Goal: Task Accomplishment & Management: Use online tool/utility

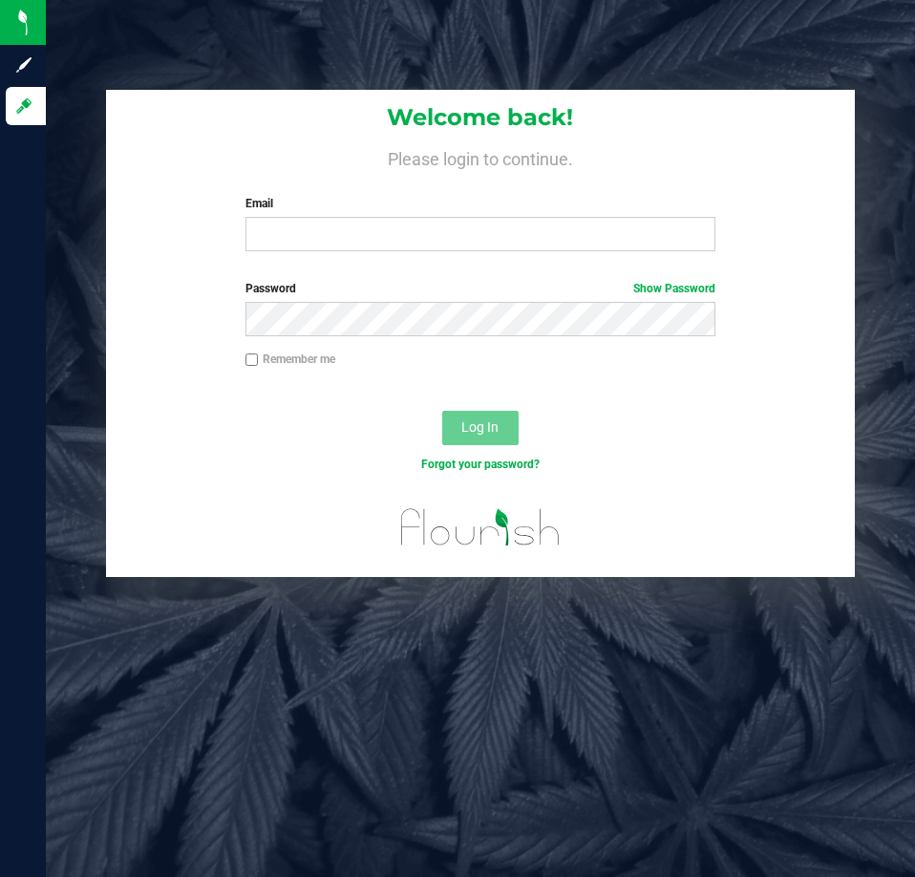
drag, startPoint x: 384, startPoint y: 182, endPoint x: 355, endPoint y: 207, distance: 38.6
click at [355, 207] on div "Welcome back! Please login to continue. Email Required Please format your email…" at bounding box center [480, 178] width 748 height 177
click at [295, 225] on input "Email" at bounding box center [481, 234] width 470 height 34
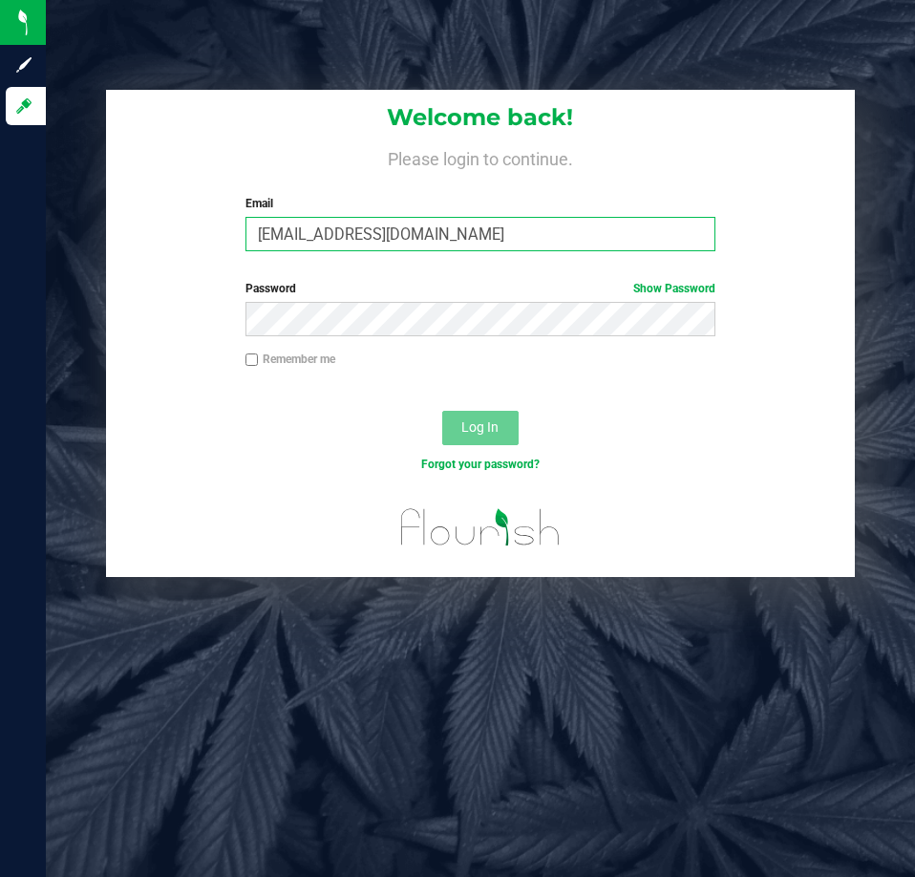
type input "awebster@liveparallel.com"
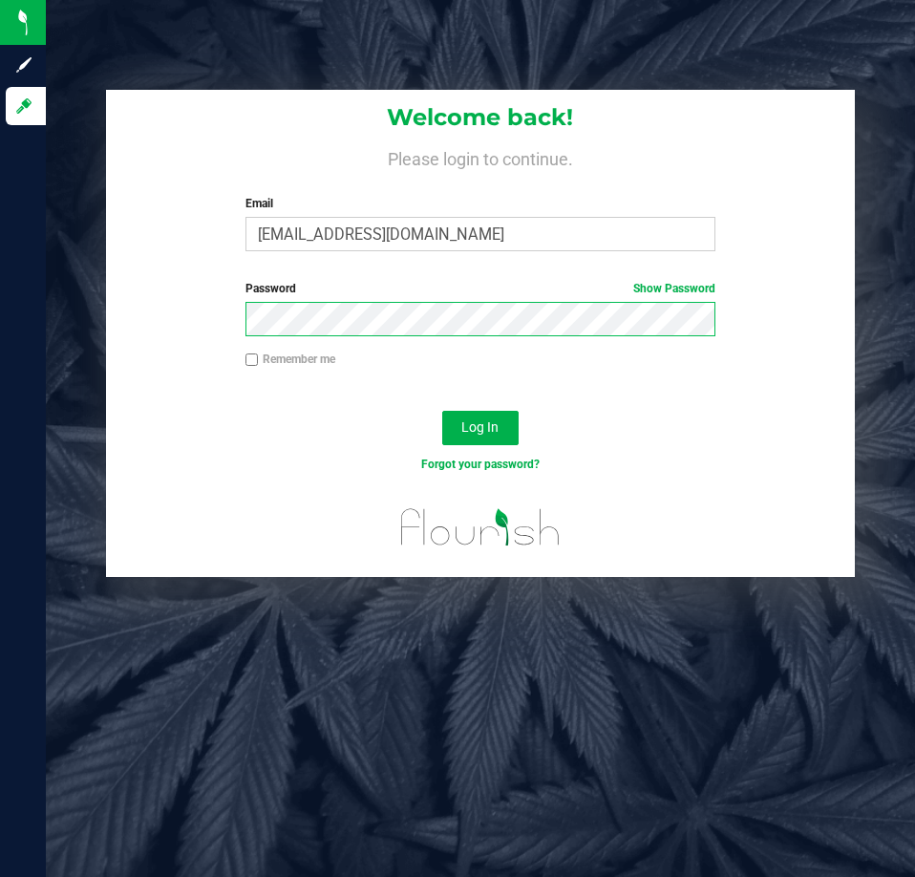
click at [442, 411] on button "Log In" at bounding box center [480, 428] width 76 height 34
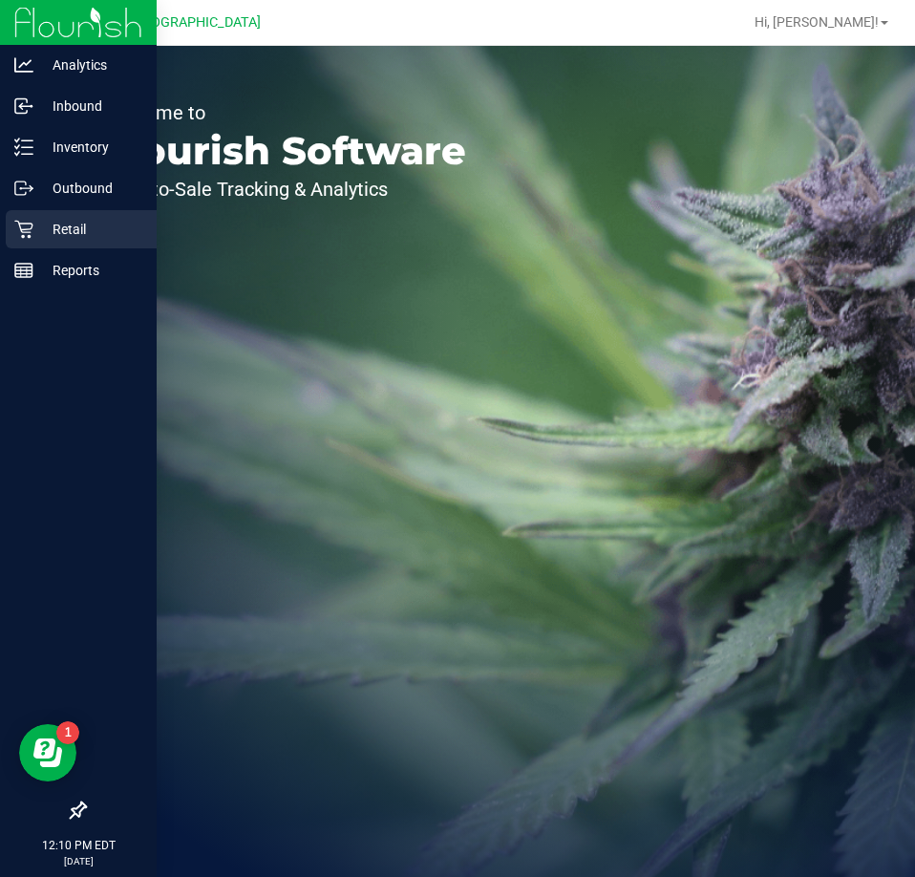
drag, startPoint x: 44, startPoint y: 230, endPoint x: 156, endPoint y: 182, distance: 121.9
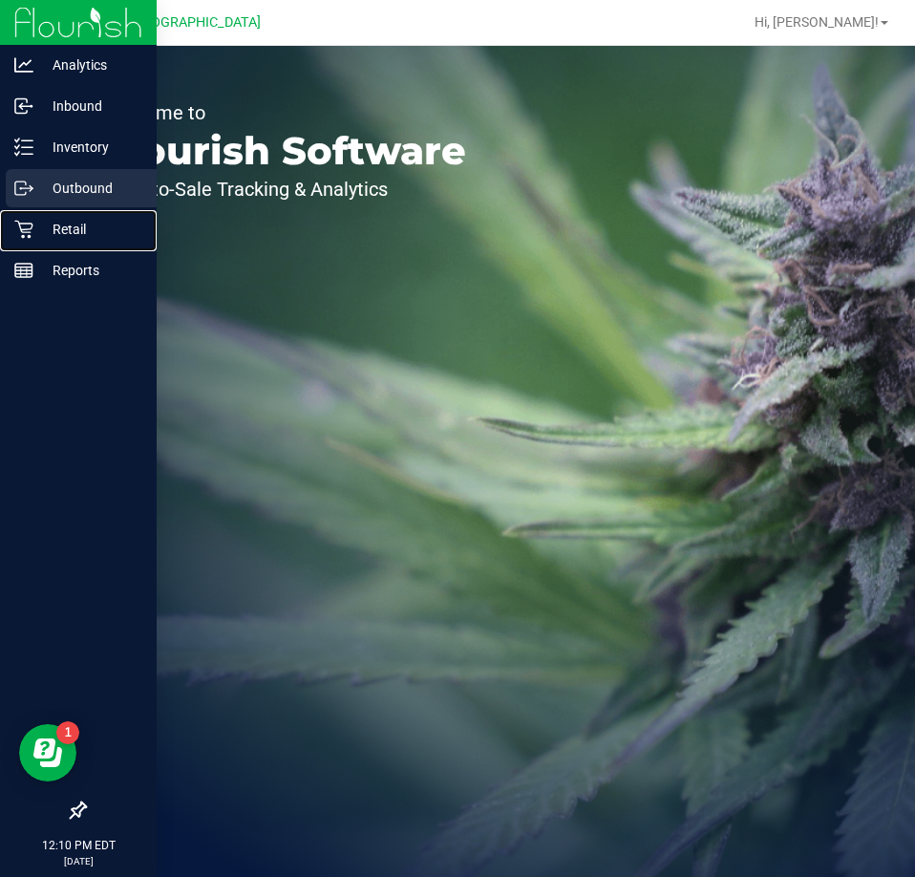
click at [47, 230] on p "Retail" at bounding box center [90, 229] width 115 height 23
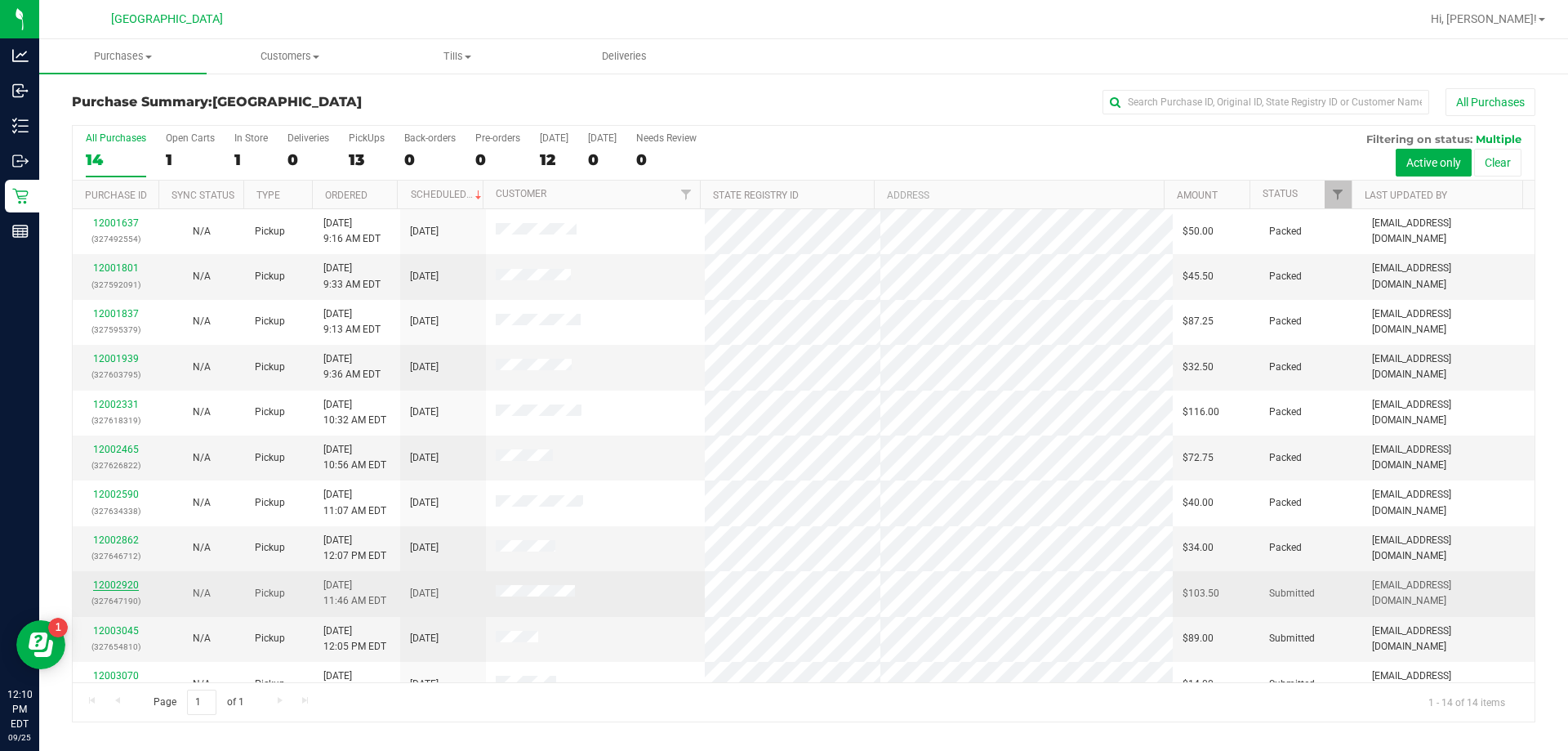
click at [127, 590] on link "12002920" at bounding box center [116, 584] width 46 height 11
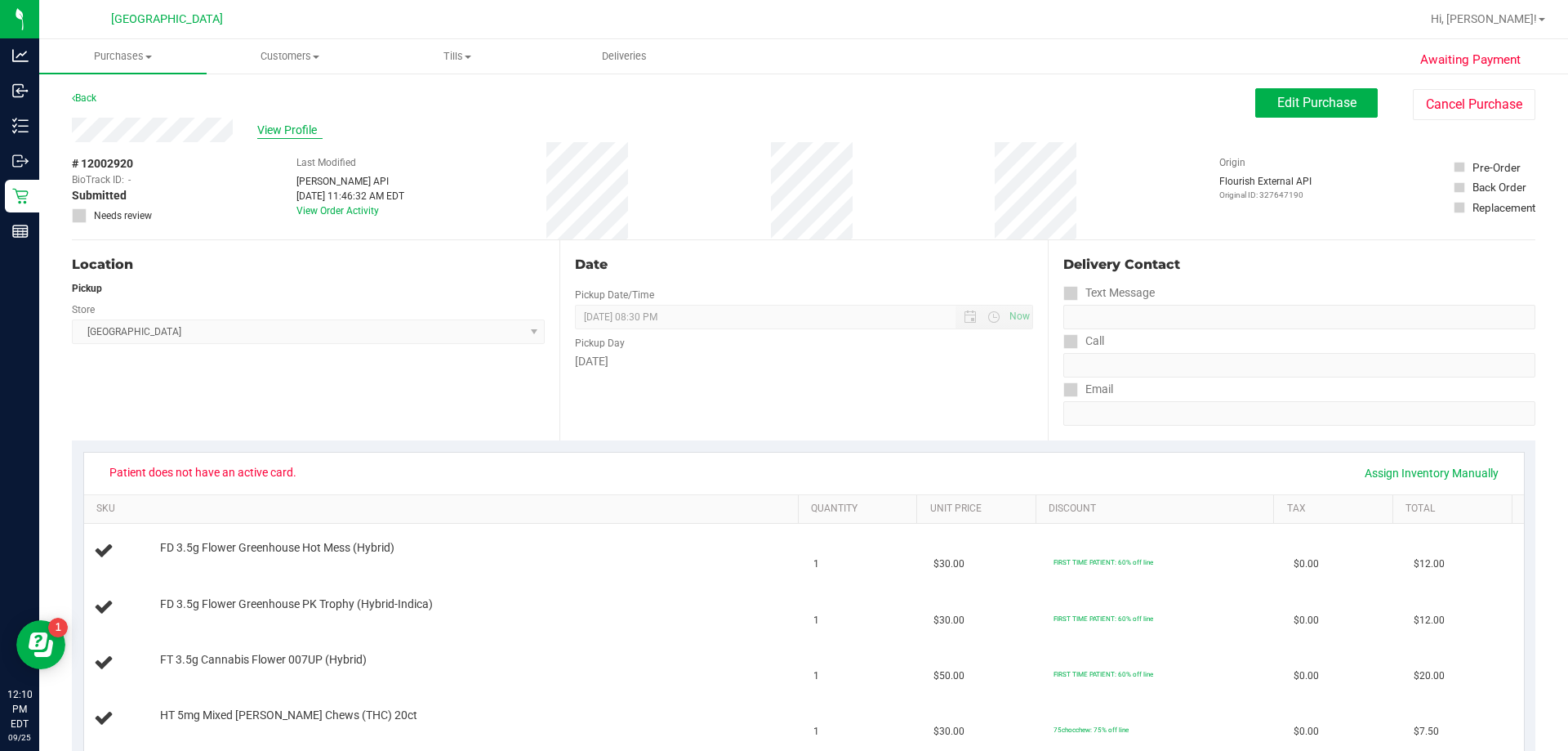
click at [310, 124] on span "View Profile" at bounding box center [290, 130] width 65 height 17
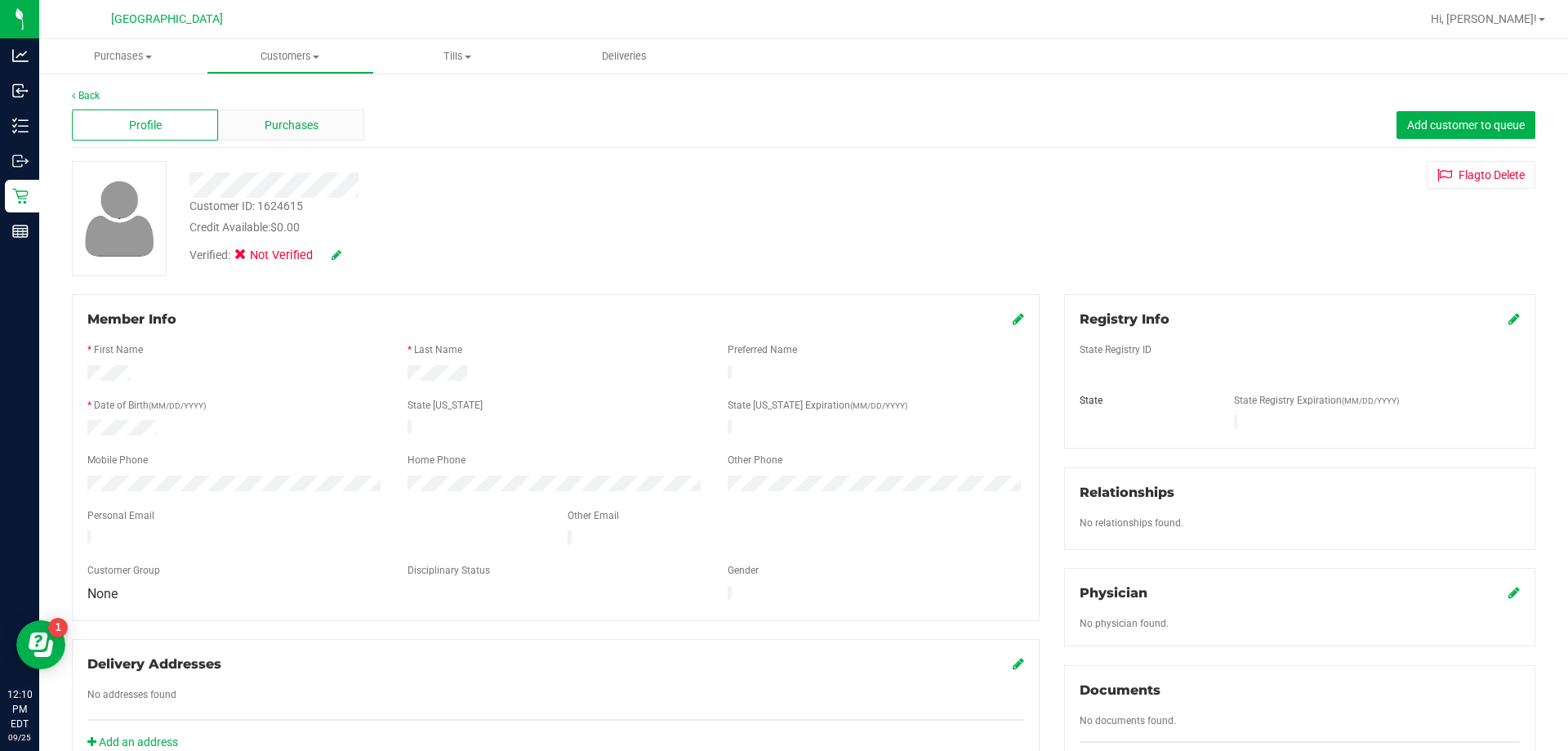
click at [279, 121] on span "Purchases" at bounding box center [292, 126] width 54 height 17
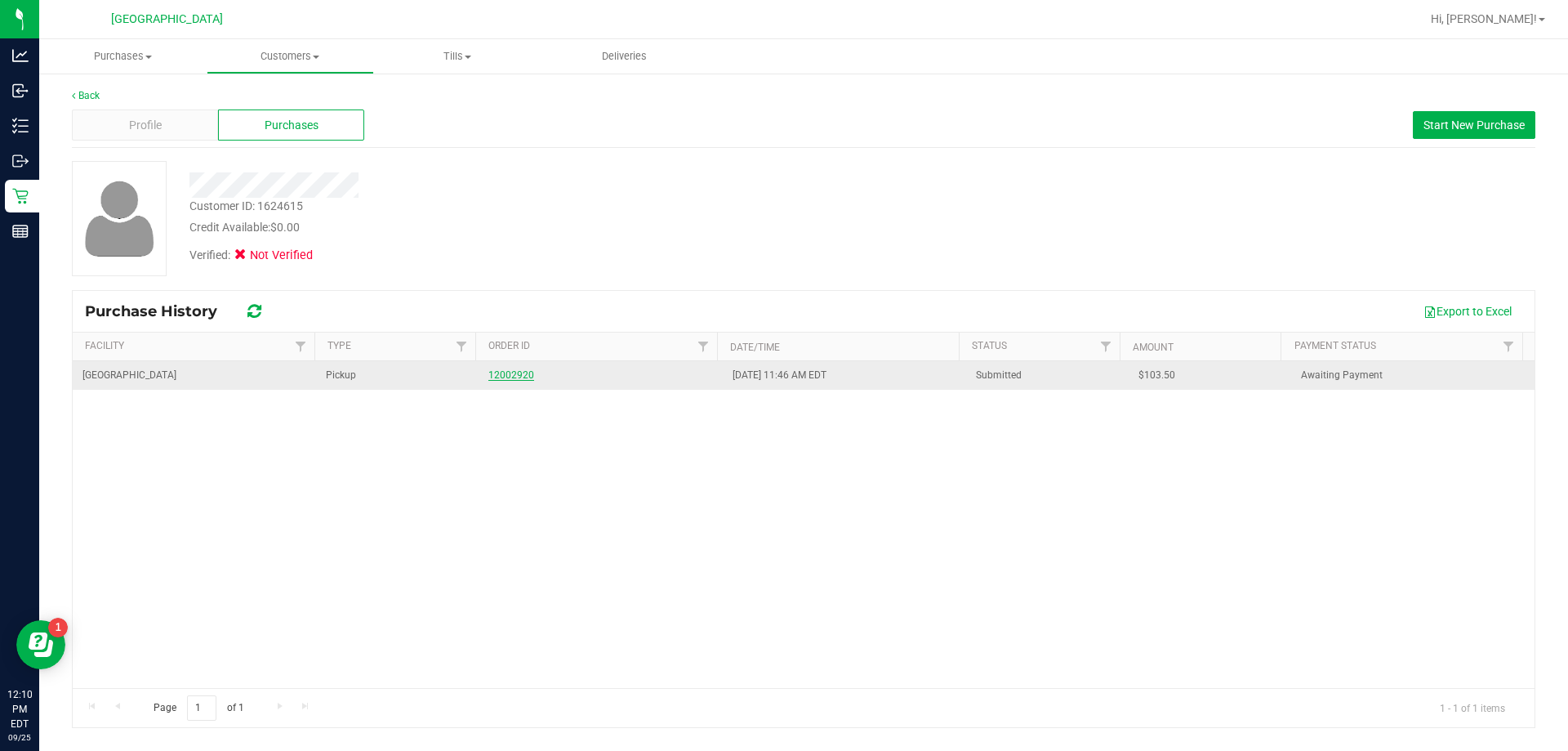
click at [514, 373] on link "12002920" at bounding box center [511, 375] width 46 height 11
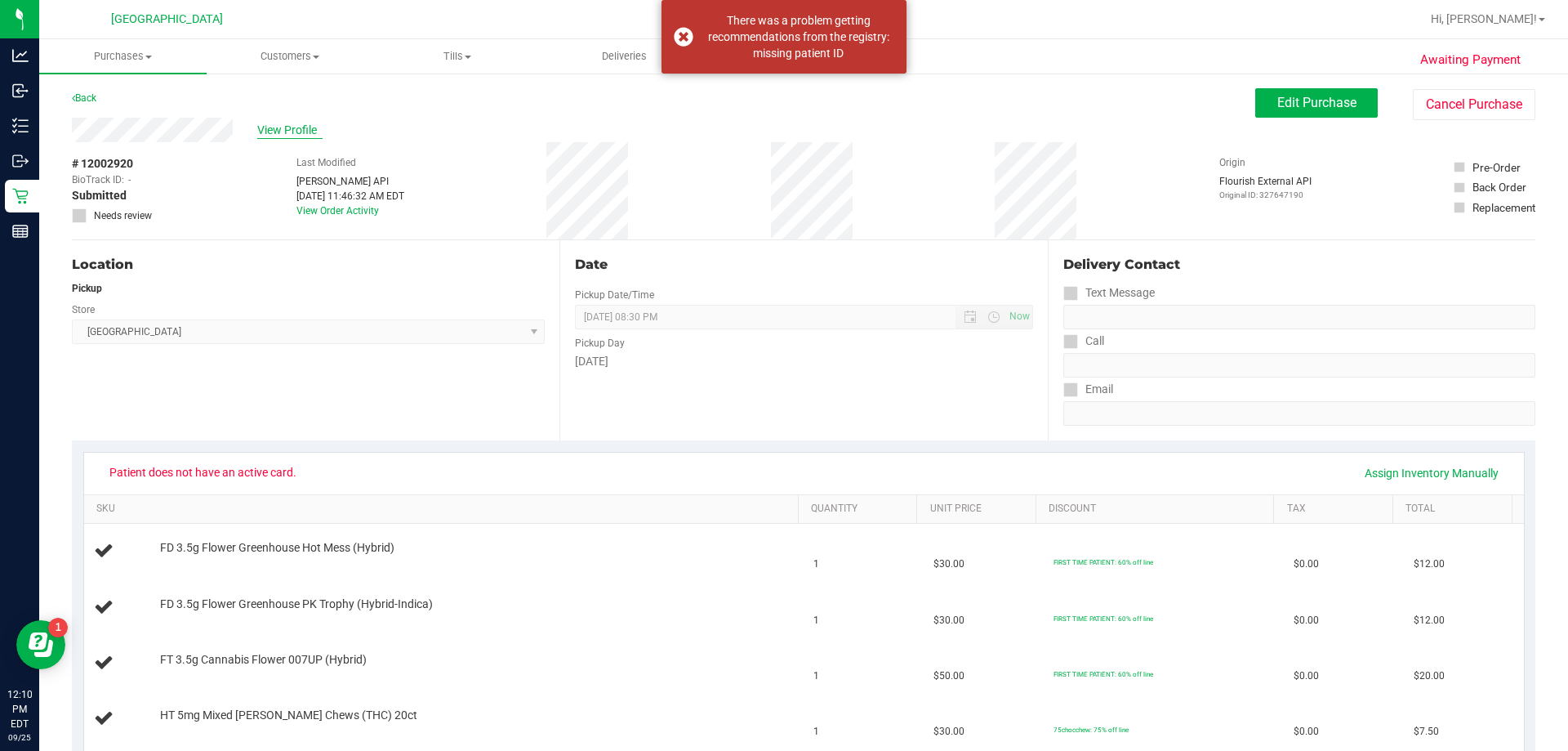
click at [306, 131] on span "View Profile" at bounding box center [290, 130] width 65 height 17
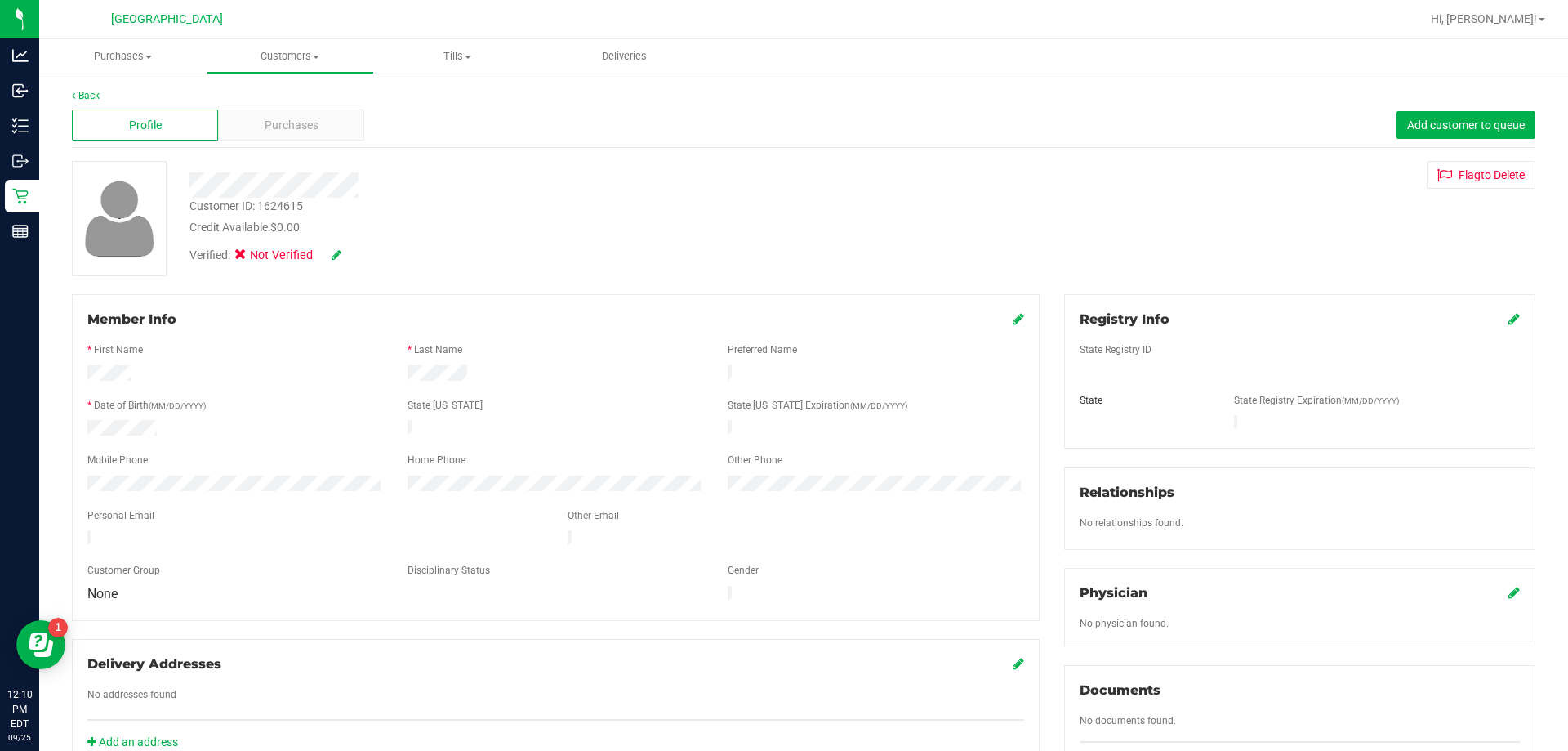
click at [781, 319] on icon at bounding box center [1514, 318] width 11 height 13
click at [273, 117] on span "Purchases" at bounding box center [292, 126] width 54 height 17
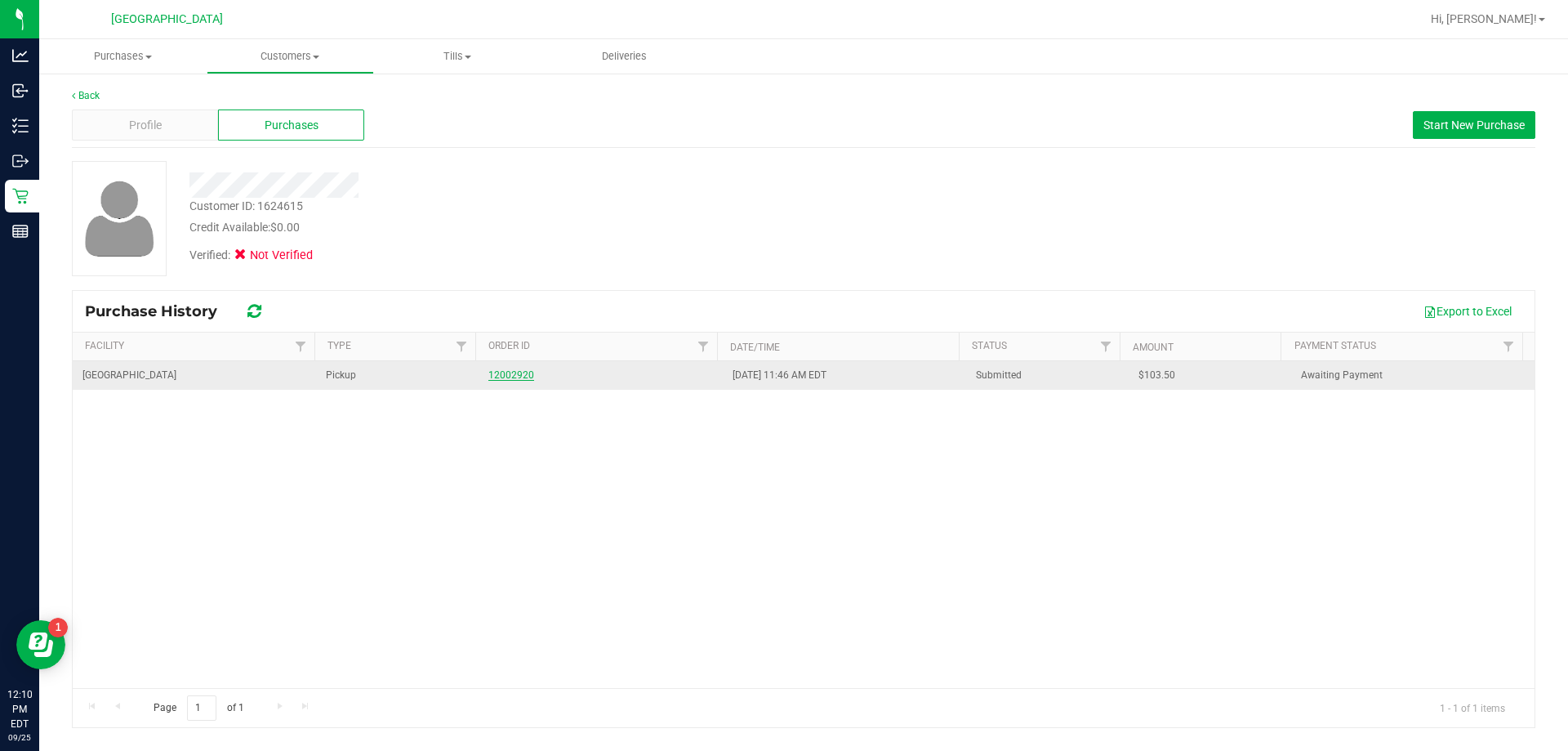
click at [511, 375] on link "12002920" at bounding box center [511, 375] width 46 height 11
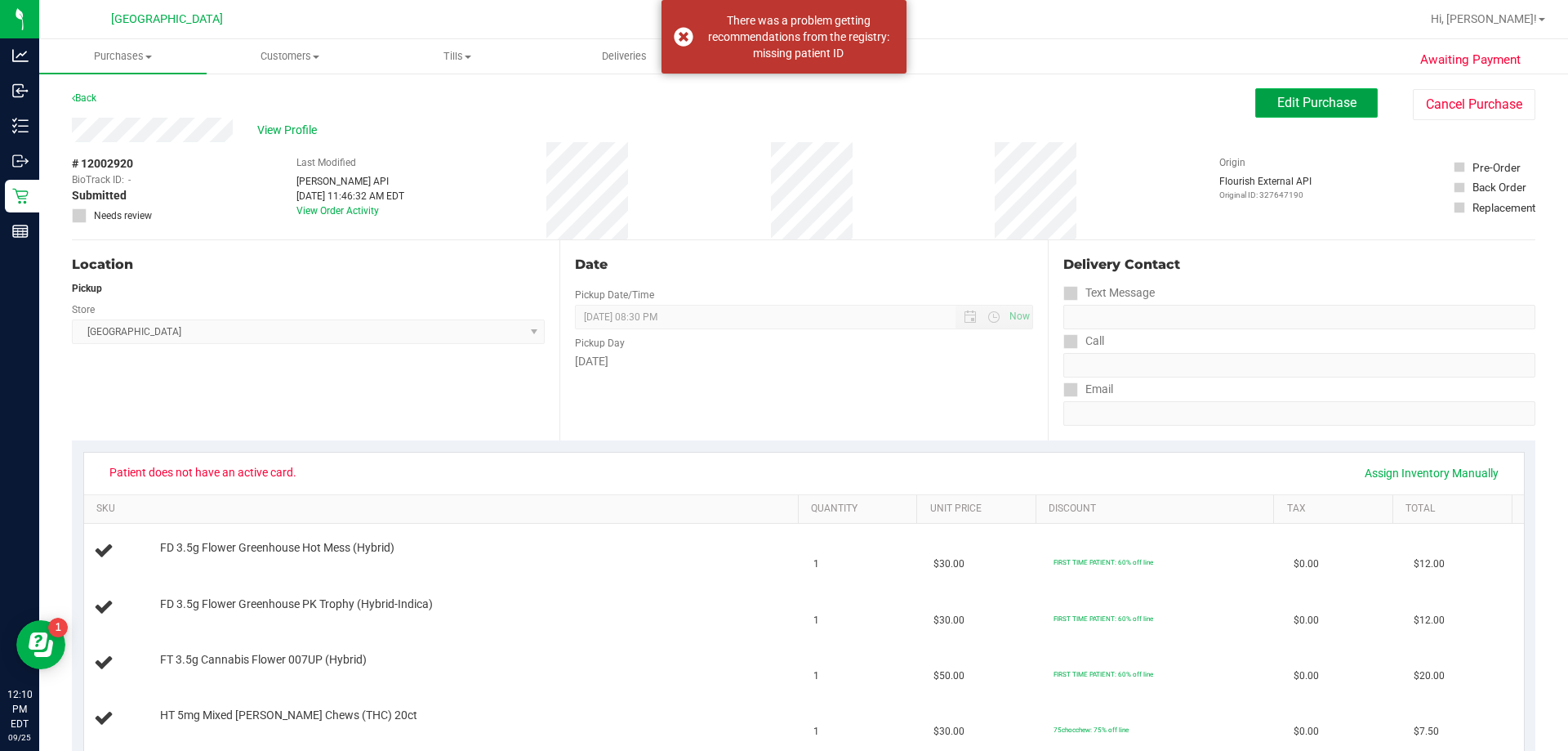
click at [781, 100] on span "Edit Purchase" at bounding box center [1317, 103] width 80 height 15
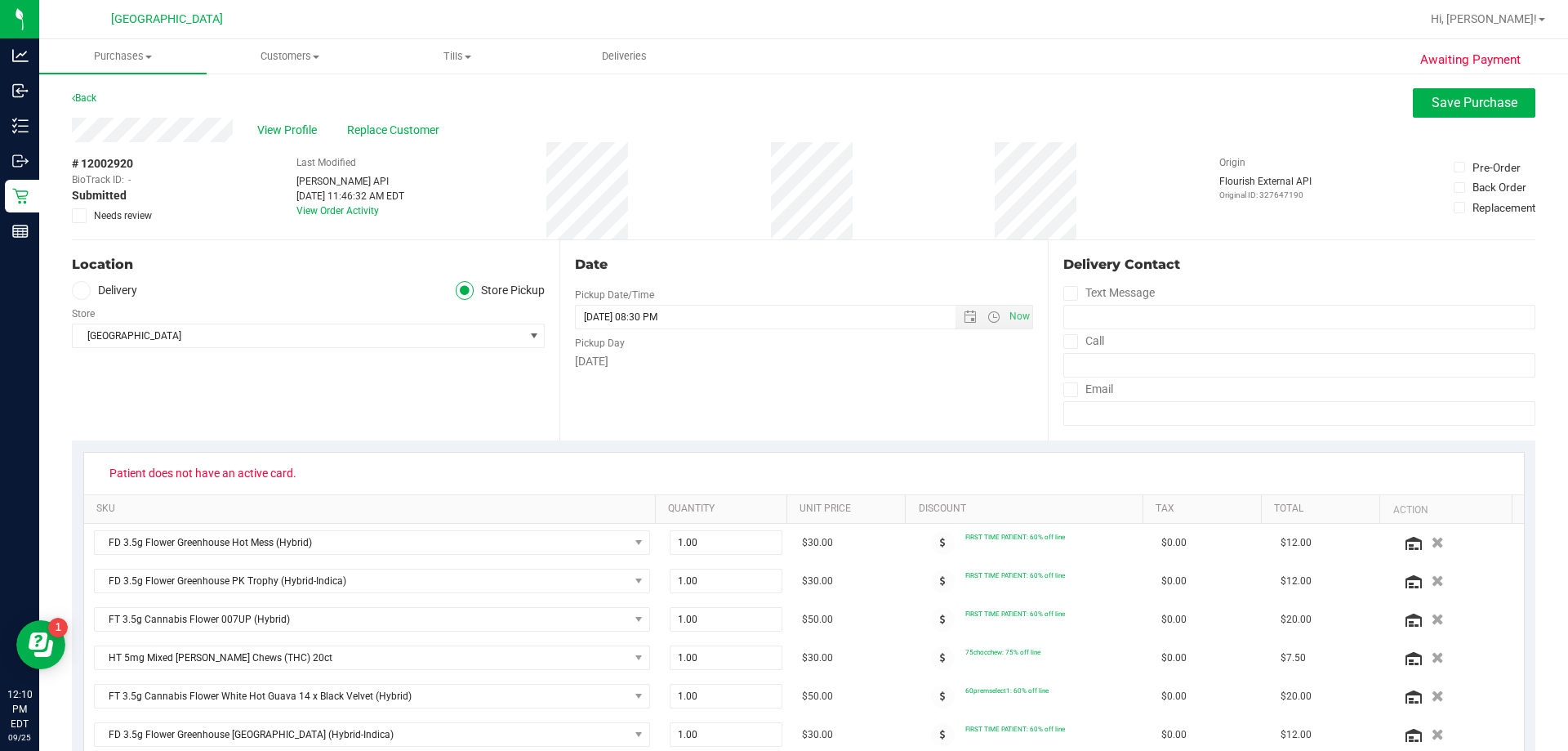
click at [404, 113] on div "Back Save Purchase" at bounding box center [804, 103] width 1464 height 29
click at [404, 127] on span "Replace Customer" at bounding box center [396, 130] width 98 height 17
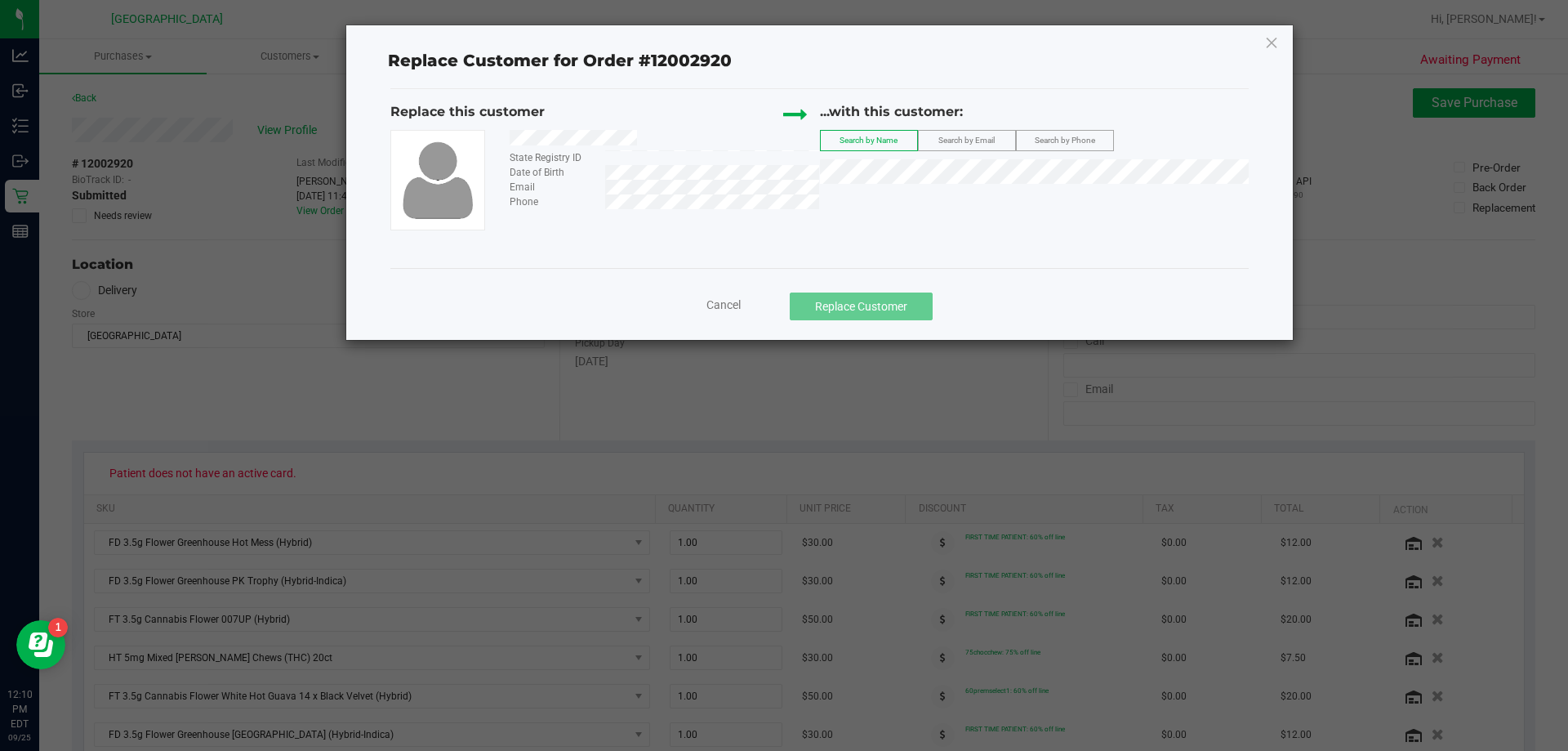
click at [781, 135] on label "Search by Phone" at bounding box center [1064, 140] width 97 height 20
click at [603, 199] on div "Phone" at bounding box center [658, 201] width 321 height 15
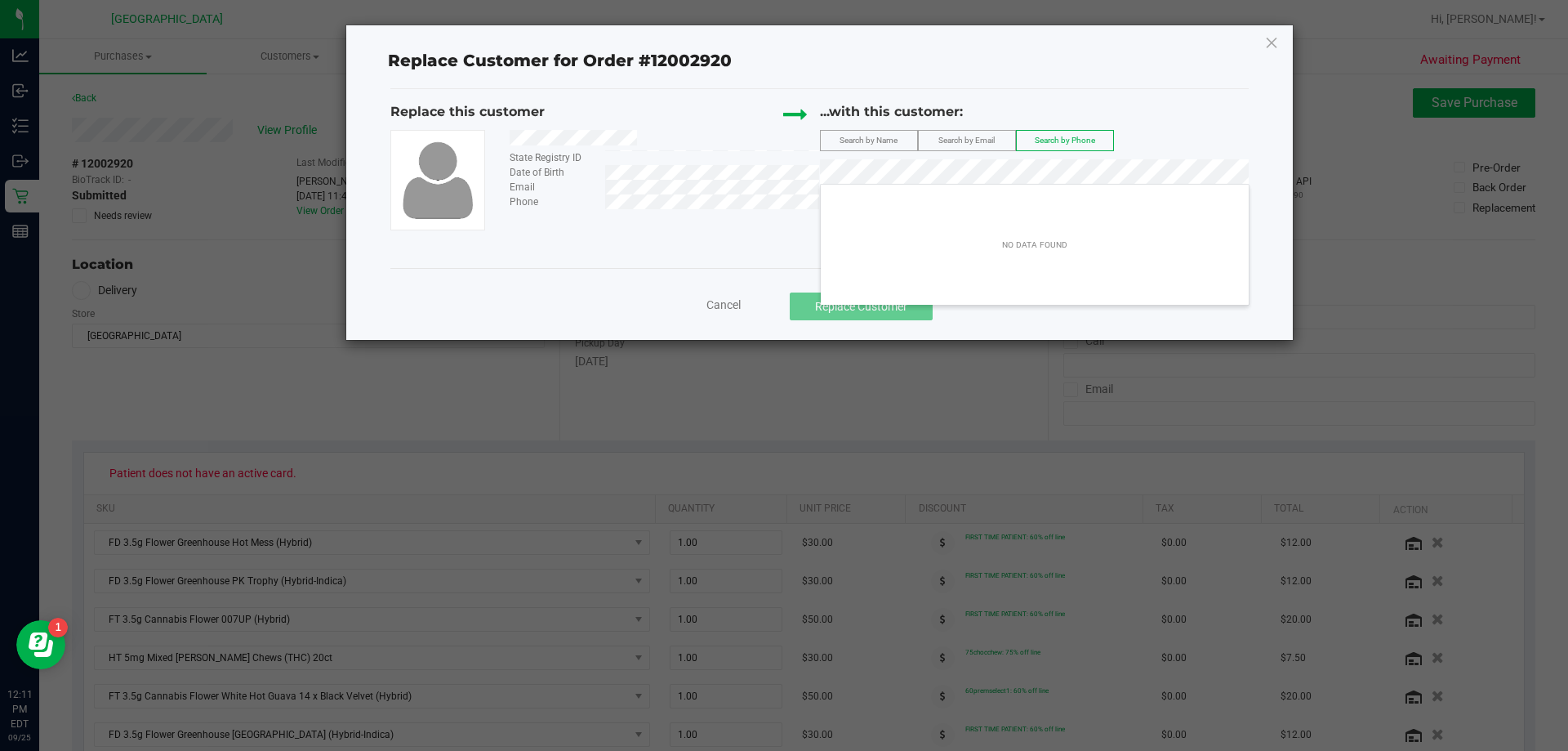
click at [707, 174] on div "Replace this customer State Registry ID Date of Birth Email Phone ...with this …" at bounding box center [820, 166] width 858 height 128
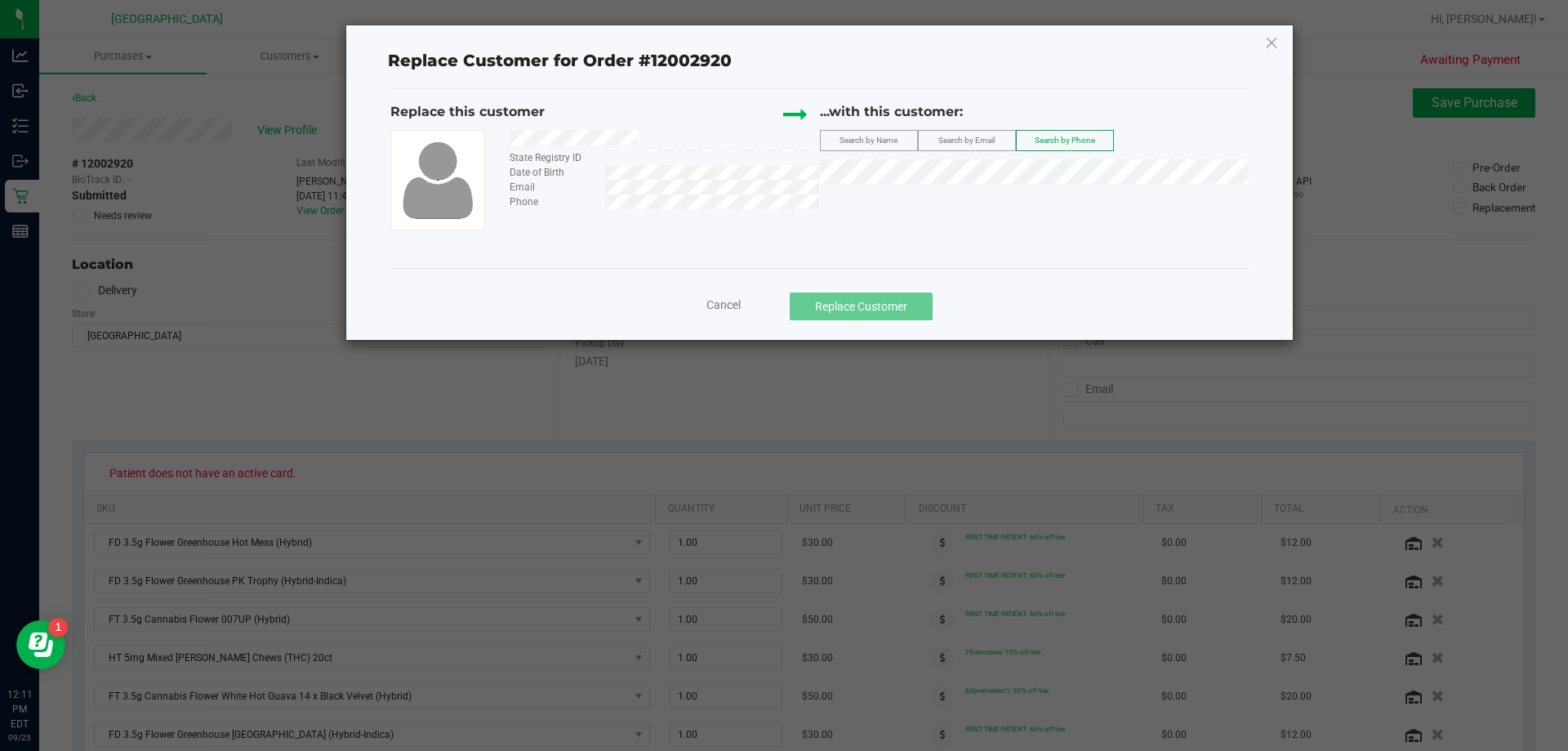
click at [781, 134] on label "Search by Email" at bounding box center [967, 140] width 97 height 20
click at [781, 198] on span "WILLIAM CHAMPION" at bounding box center [875, 201] width 87 height 13
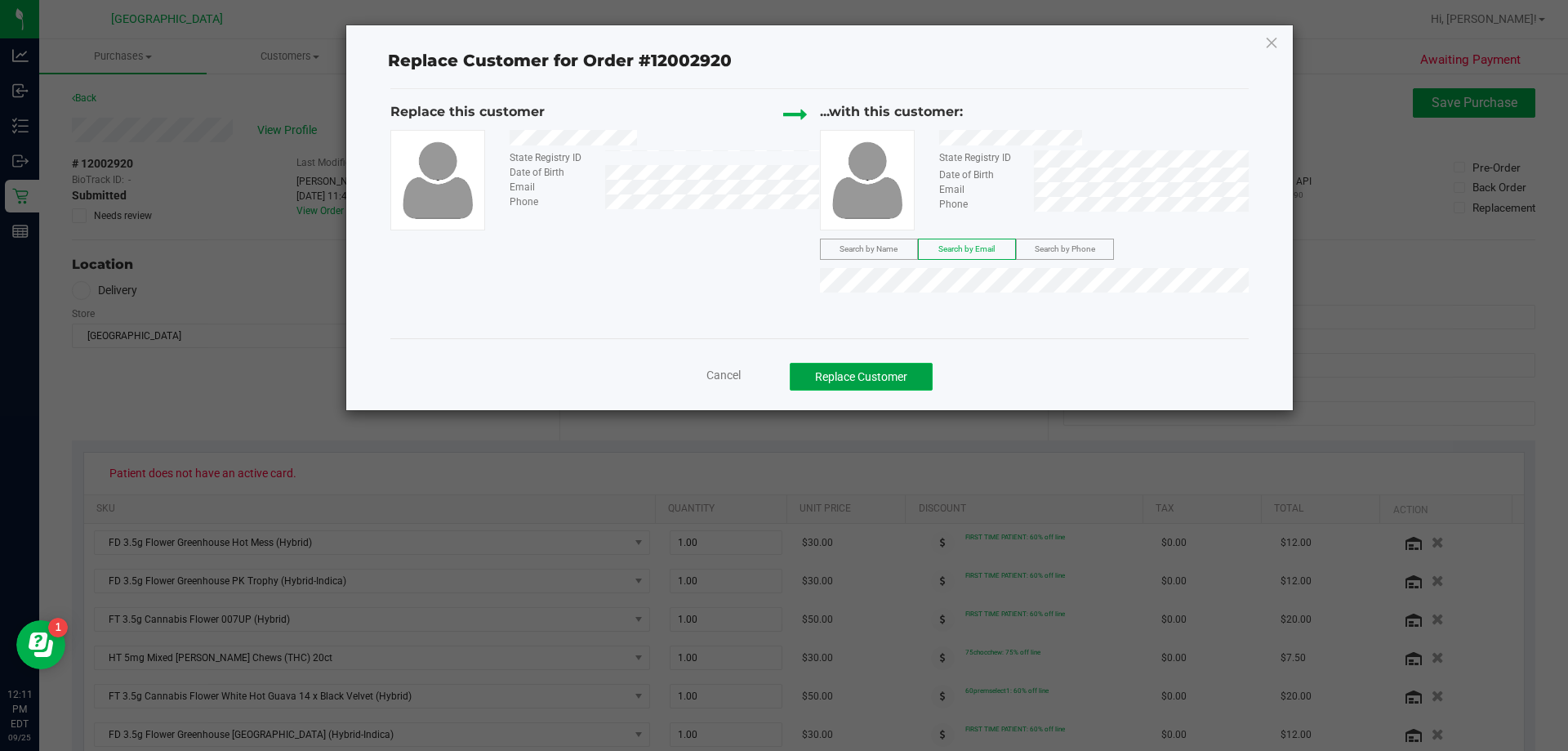
click at [781, 369] on button "Replace Customer" at bounding box center [861, 376] width 143 height 27
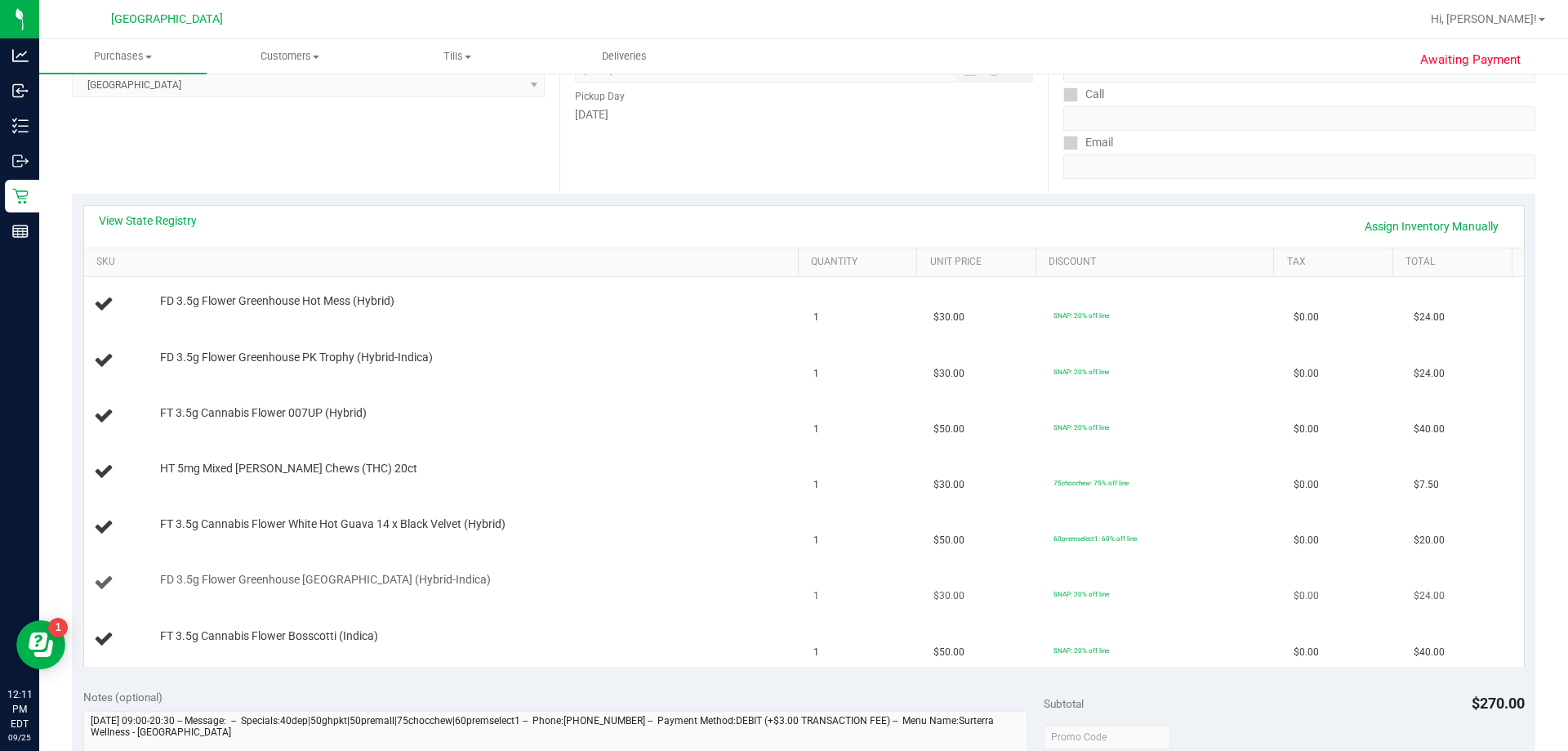
scroll to position [245, 0]
click at [573, 421] on div "FT 3.5g Cannabis Flower 007UP (Hybrid)" at bounding box center [471, 415] width 639 height 16
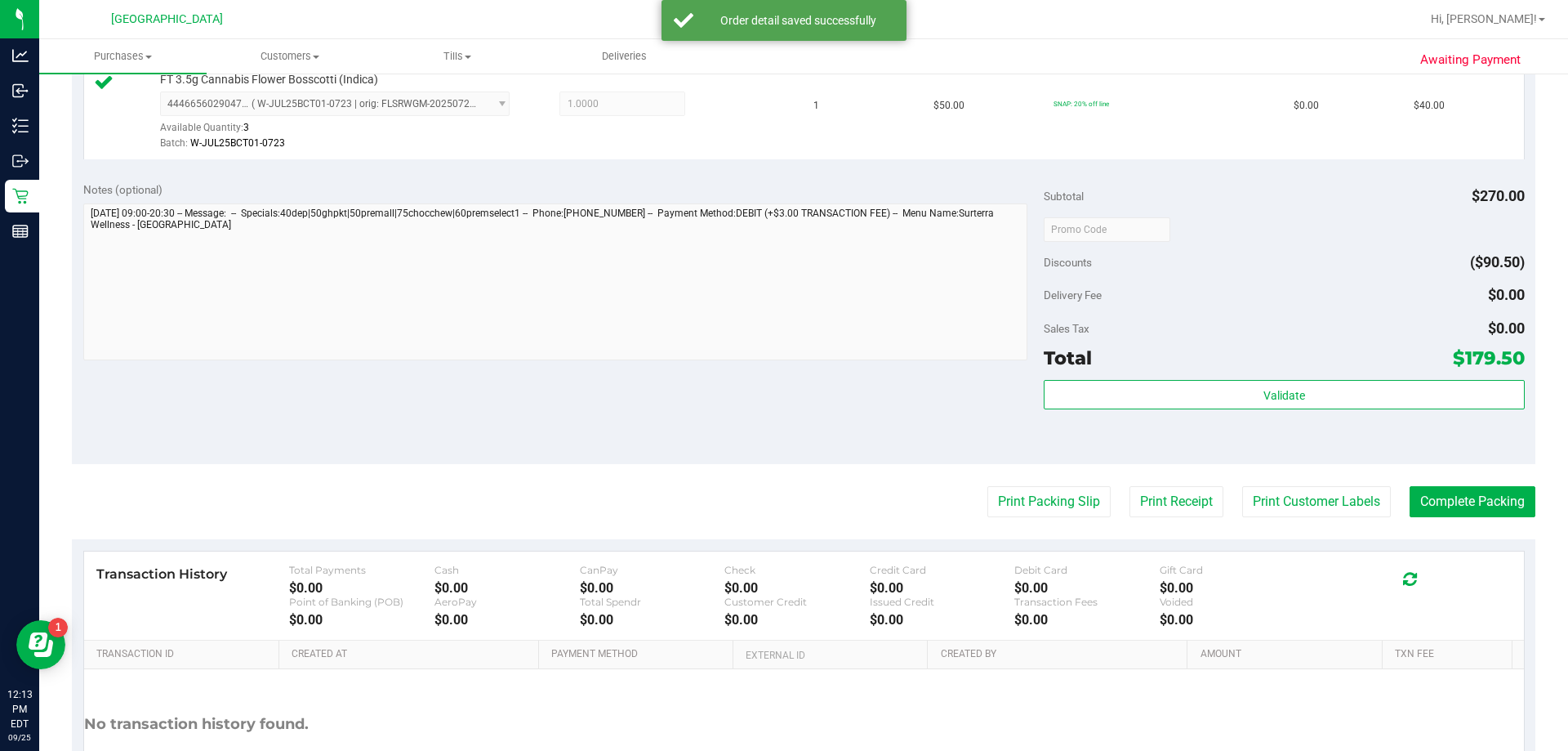
scroll to position [1152, 0]
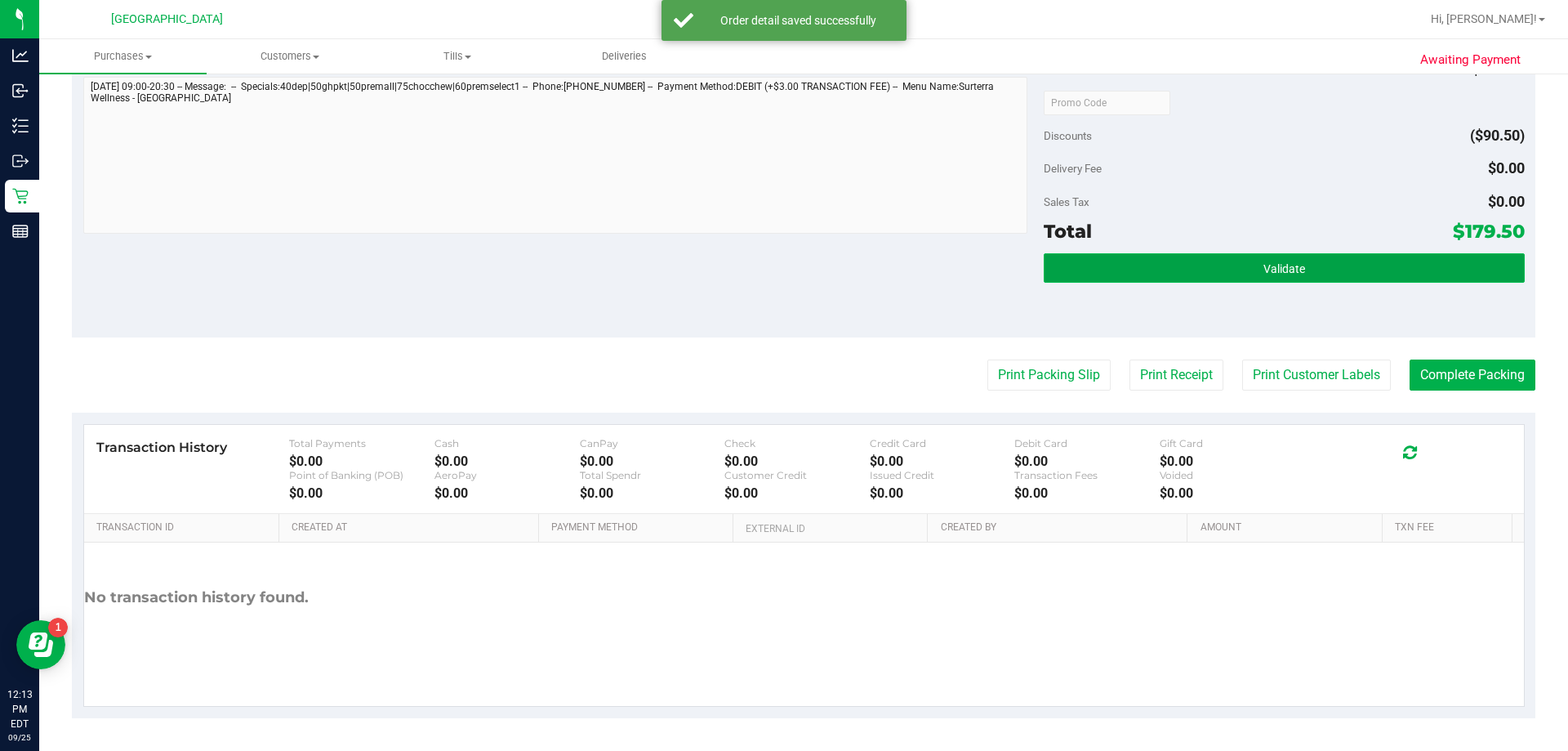
click at [781, 270] on span "Validate" at bounding box center [1284, 269] width 42 height 13
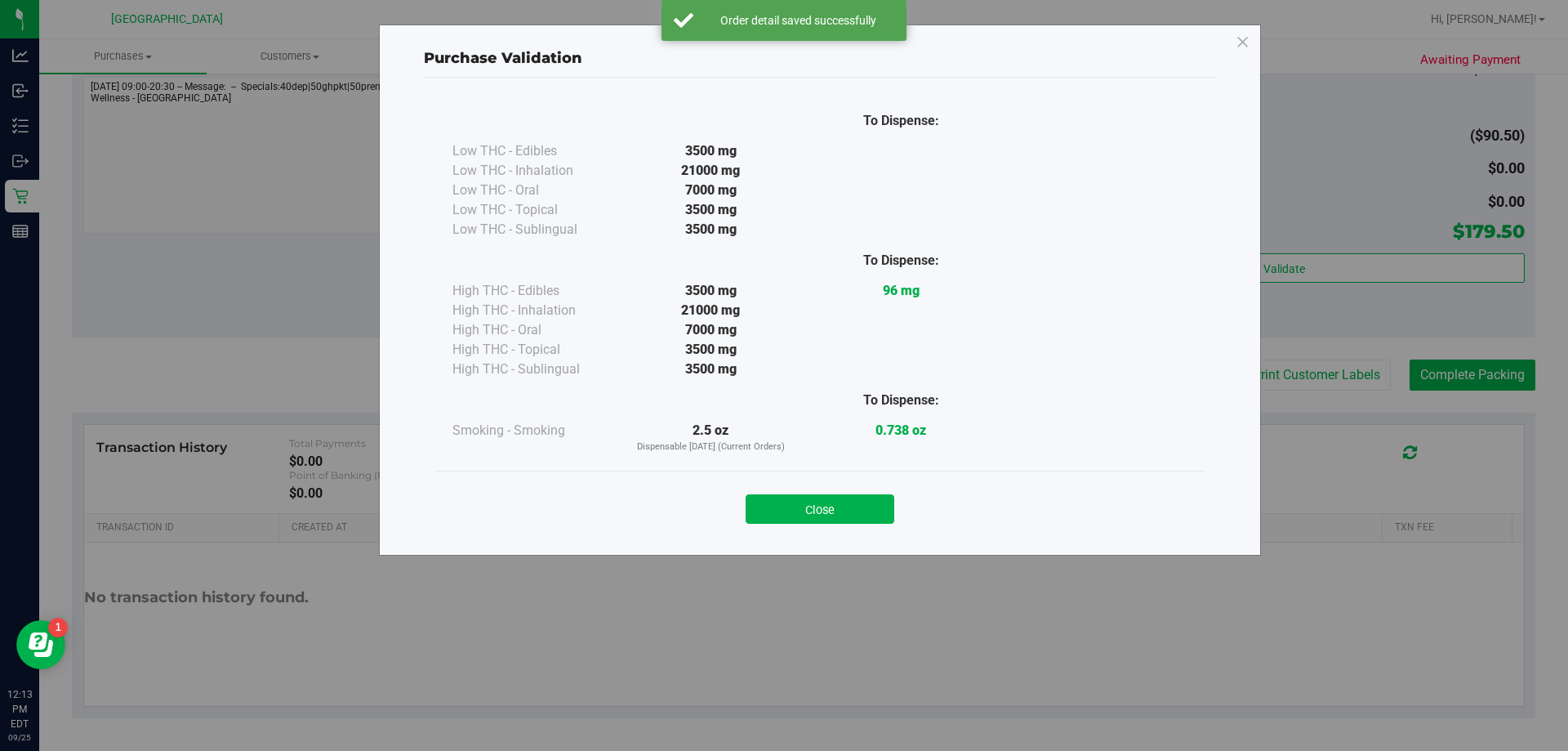
drag, startPoint x: 825, startPoint y: 504, endPoint x: 852, endPoint y: 499, distance: 27.5
click at [781, 506] on button "Close" at bounding box center [820, 509] width 149 height 29
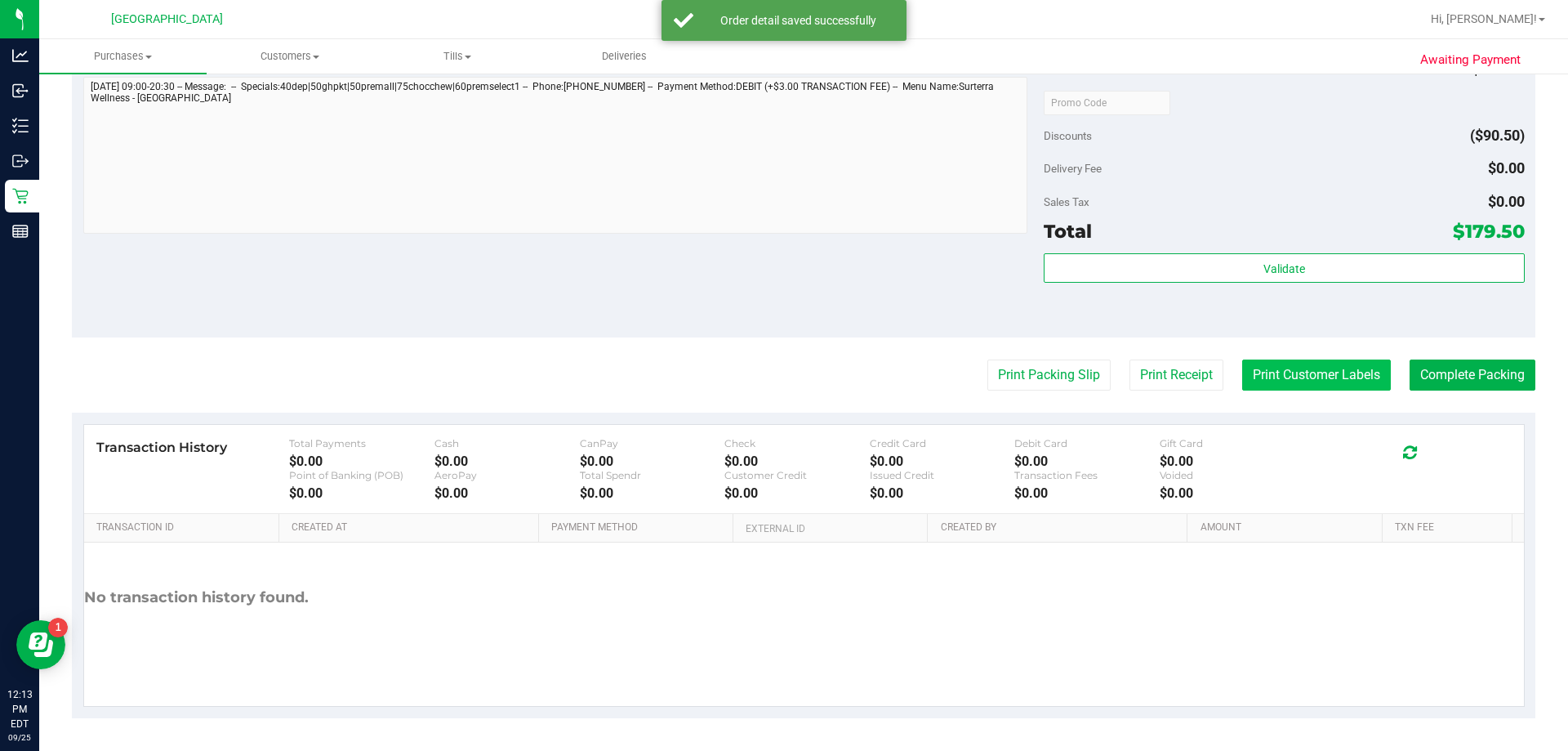
click at [781, 368] on button "Print Customer Labels" at bounding box center [1317, 375] width 149 height 31
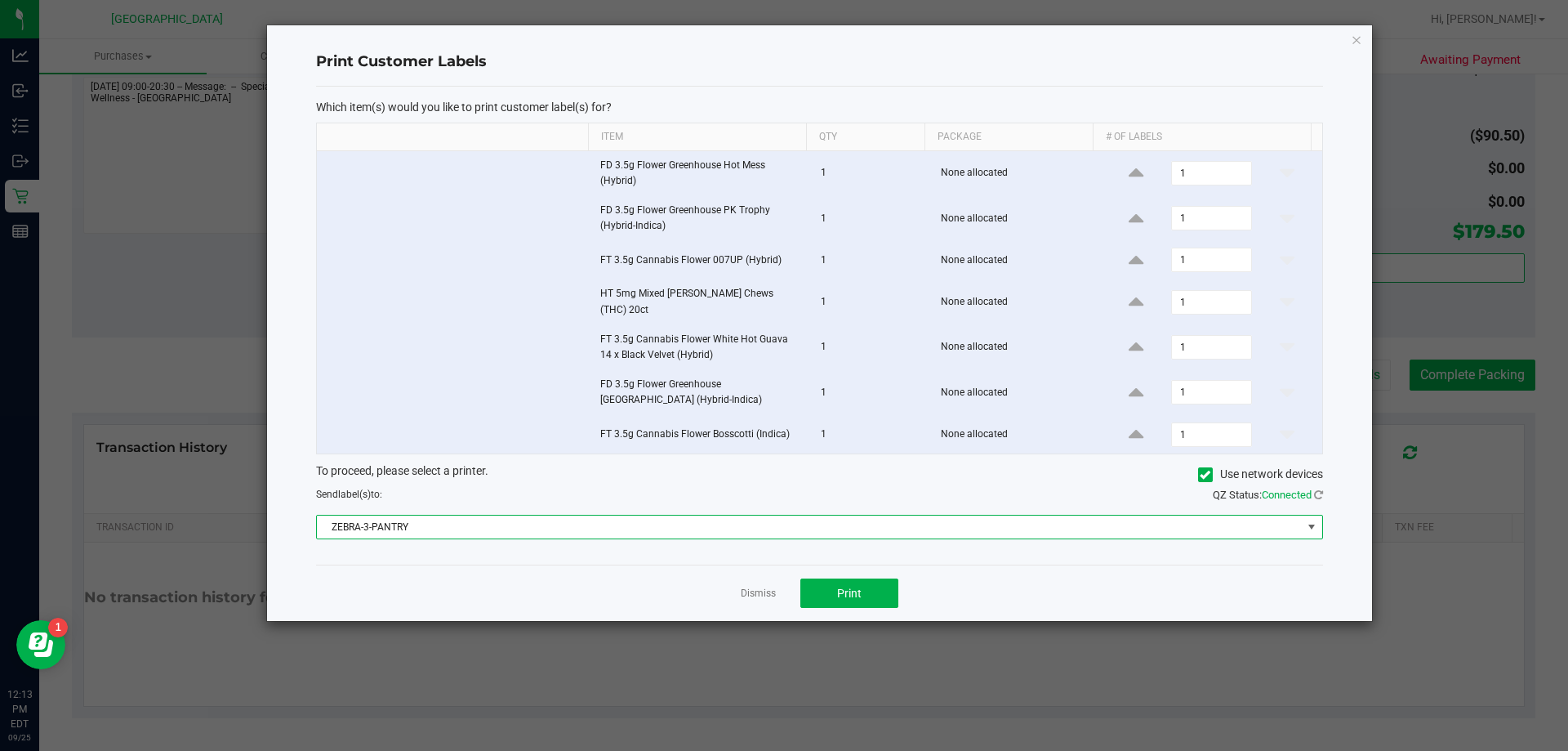
click at [464, 517] on span "ZEBRA-3-PANTRY" at bounding box center [810, 527] width 985 height 23
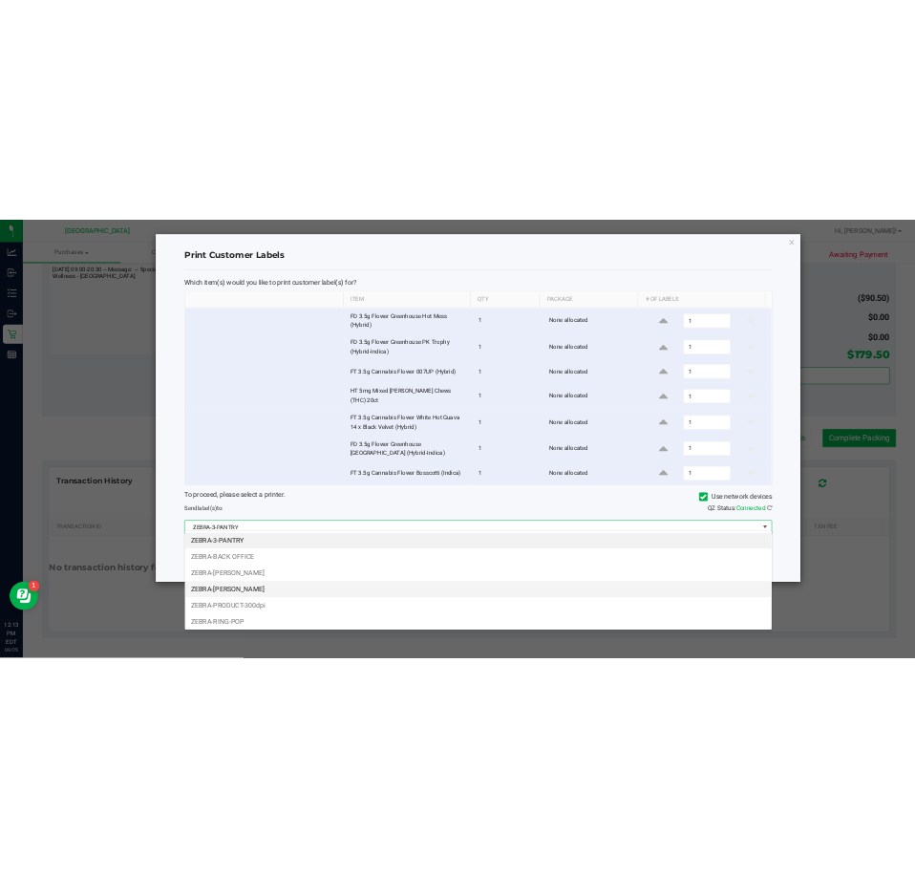
scroll to position [29, 1177]
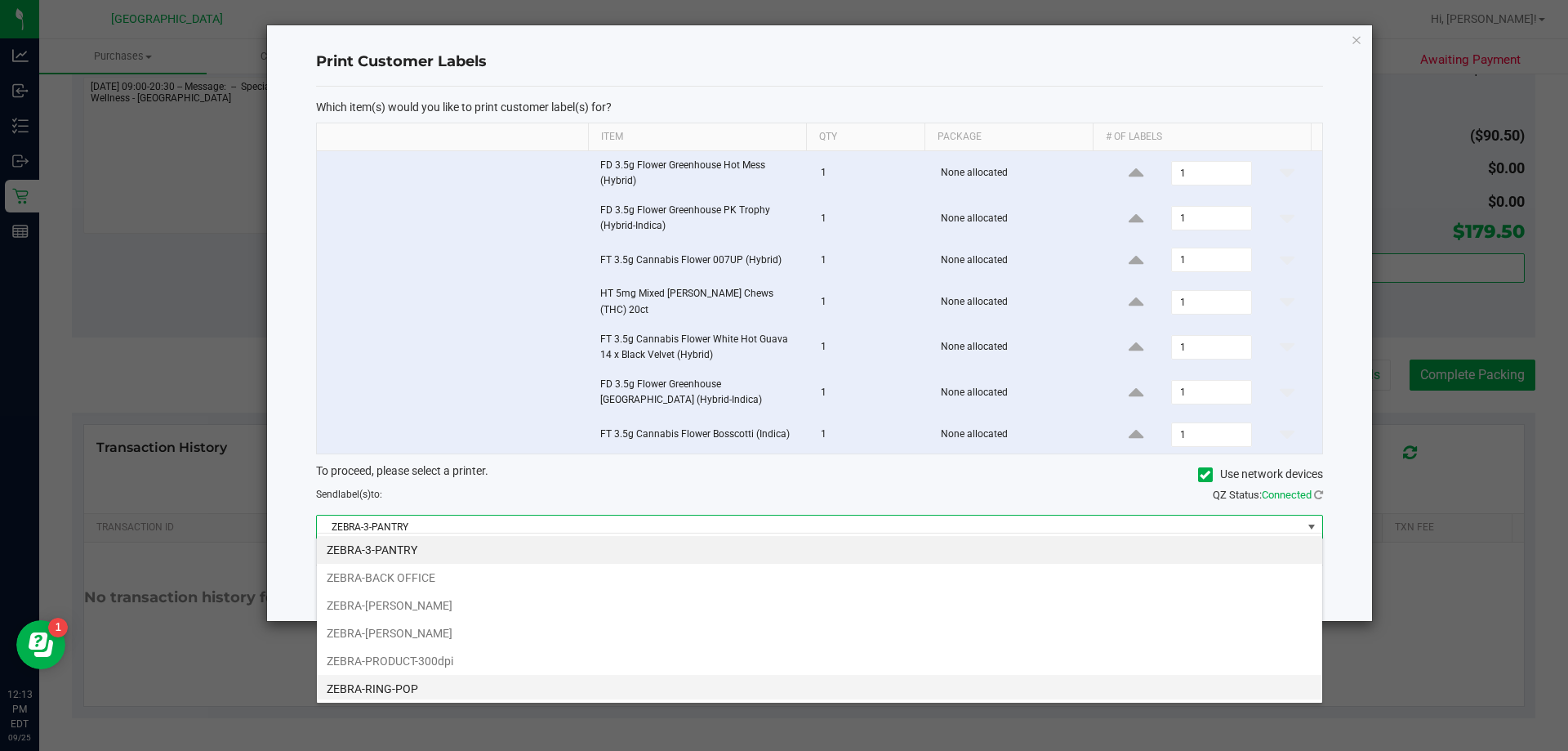
click at [402, 678] on li "ZEBRA-RING-POP" at bounding box center [820, 689] width 1005 height 27
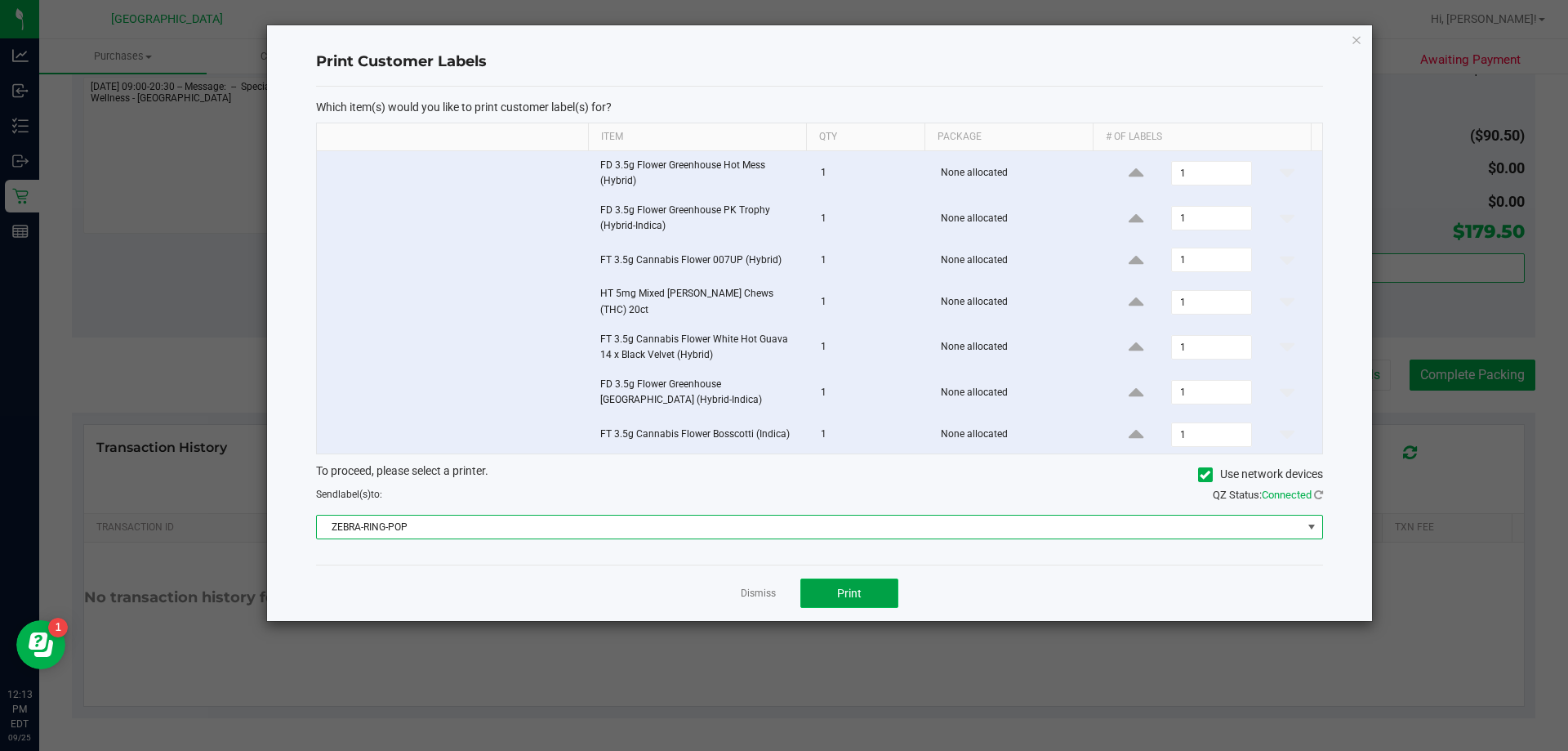
click at [781, 587] on span "Print" at bounding box center [849, 593] width 25 height 13
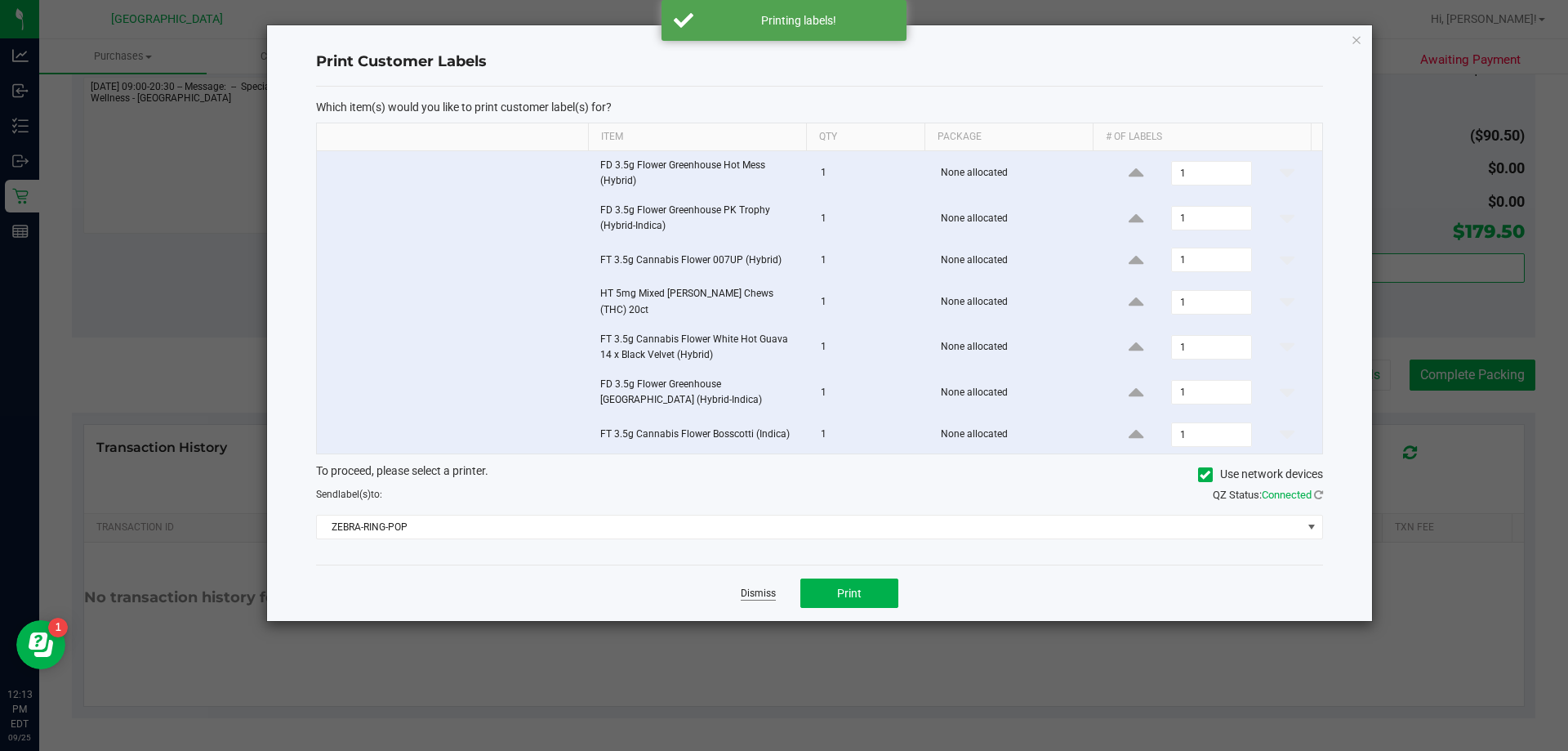
click at [752, 588] on link "Dismiss" at bounding box center [758, 594] width 35 height 14
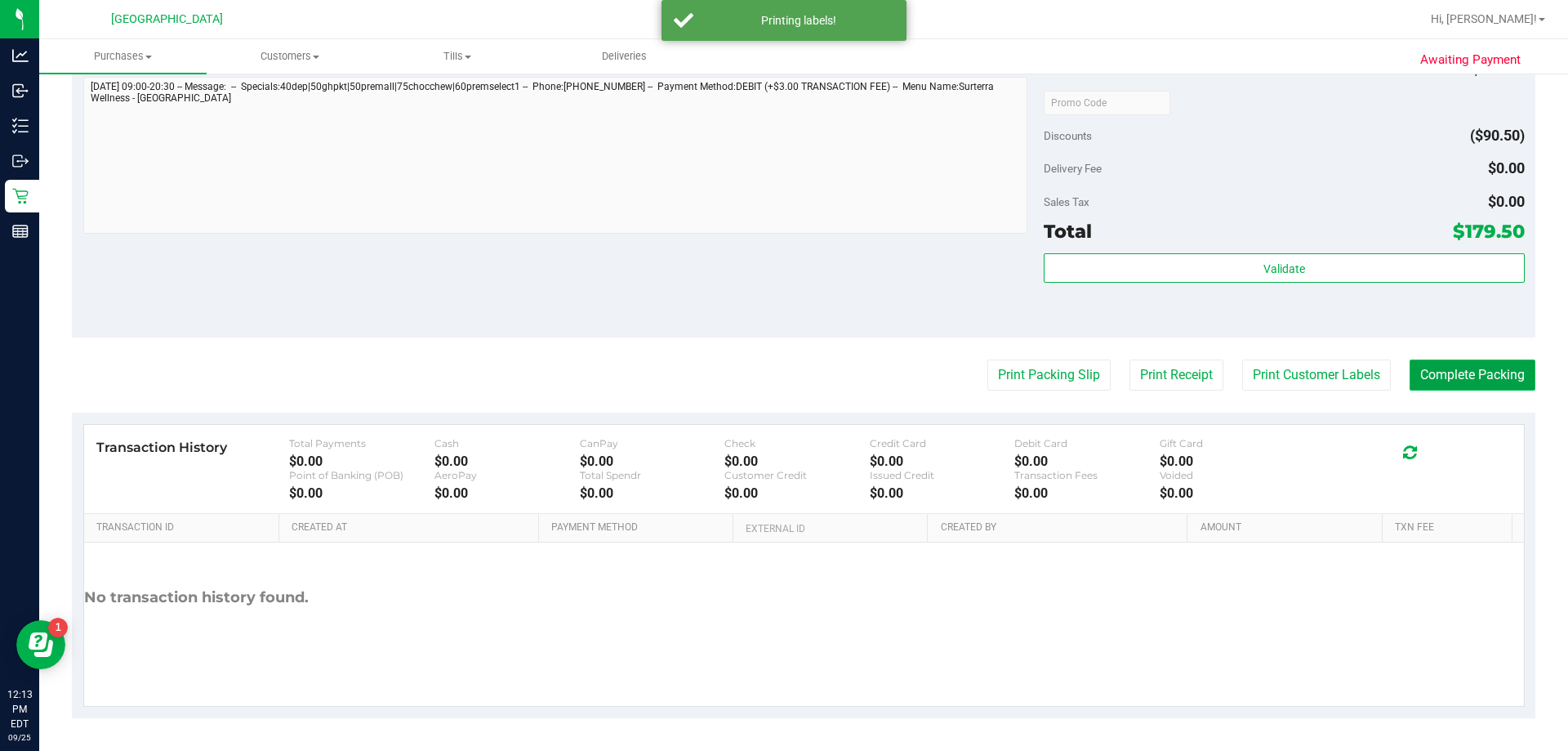
click at [781, 386] on button "Complete Packing" at bounding box center [1472, 375] width 126 height 31
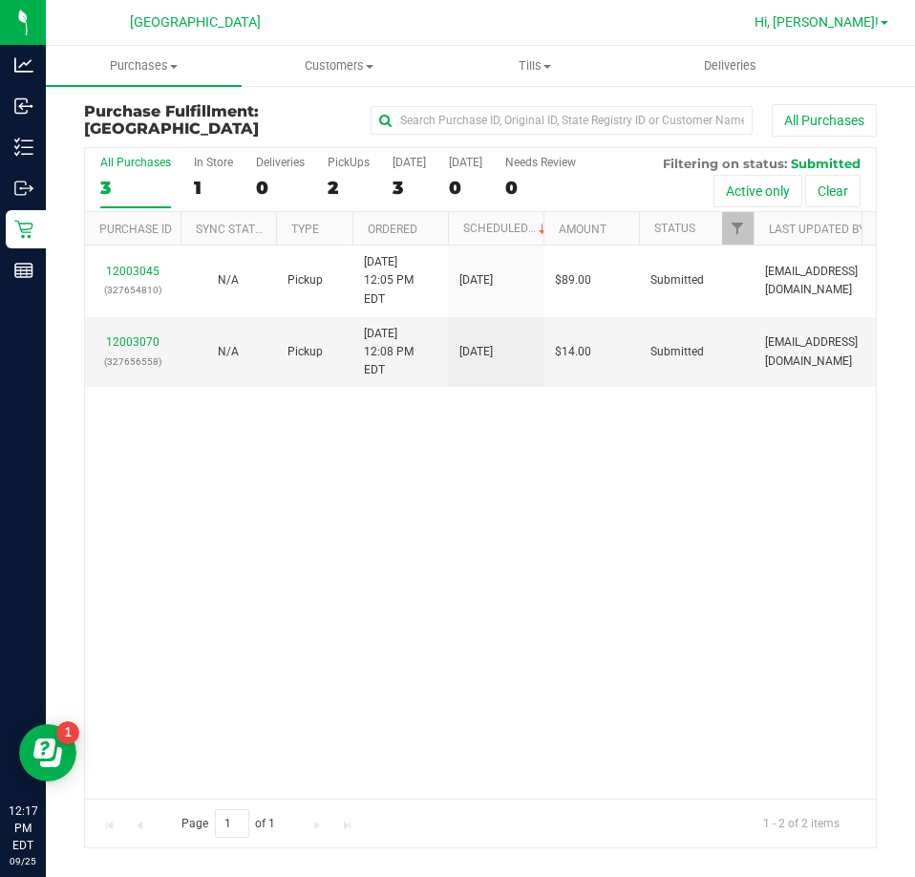
click at [857, 26] on span "Hi, [PERSON_NAME]!" at bounding box center [817, 21] width 124 height 15
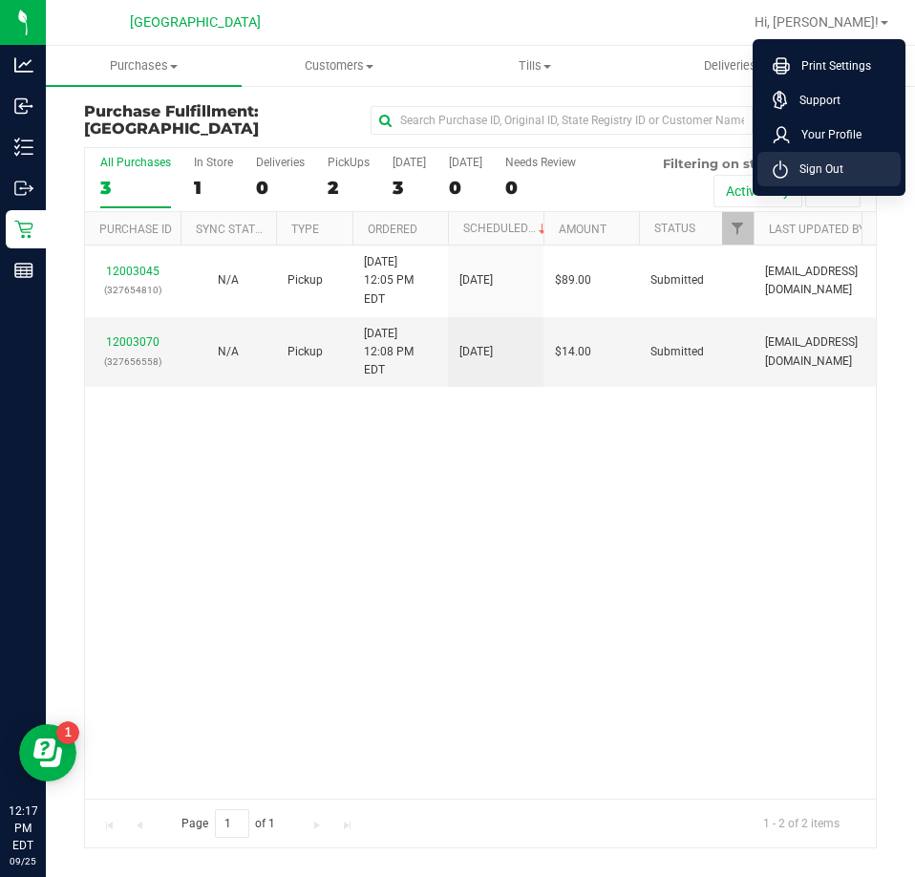
click at [795, 175] on span "Sign Out" at bounding box center [815, 169] width 55 height 19
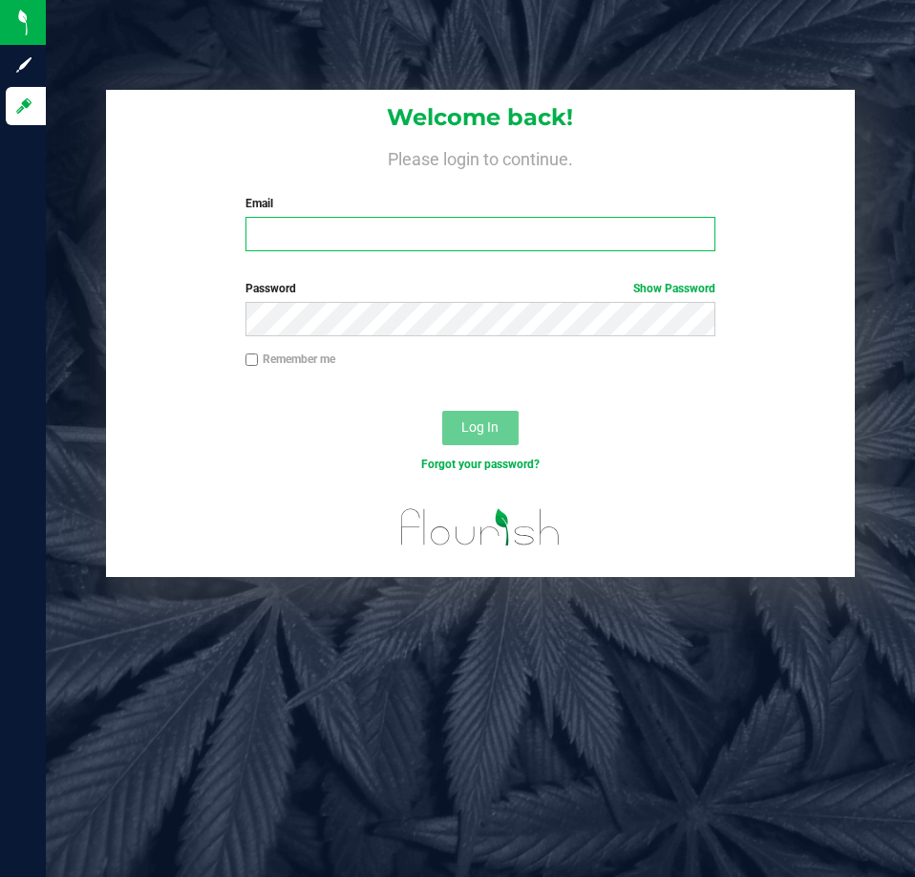
click at [401, 221] on input "Email" at bounding box center [481, 234] width 470 height 34
type input "awebster@liveparallel.com"
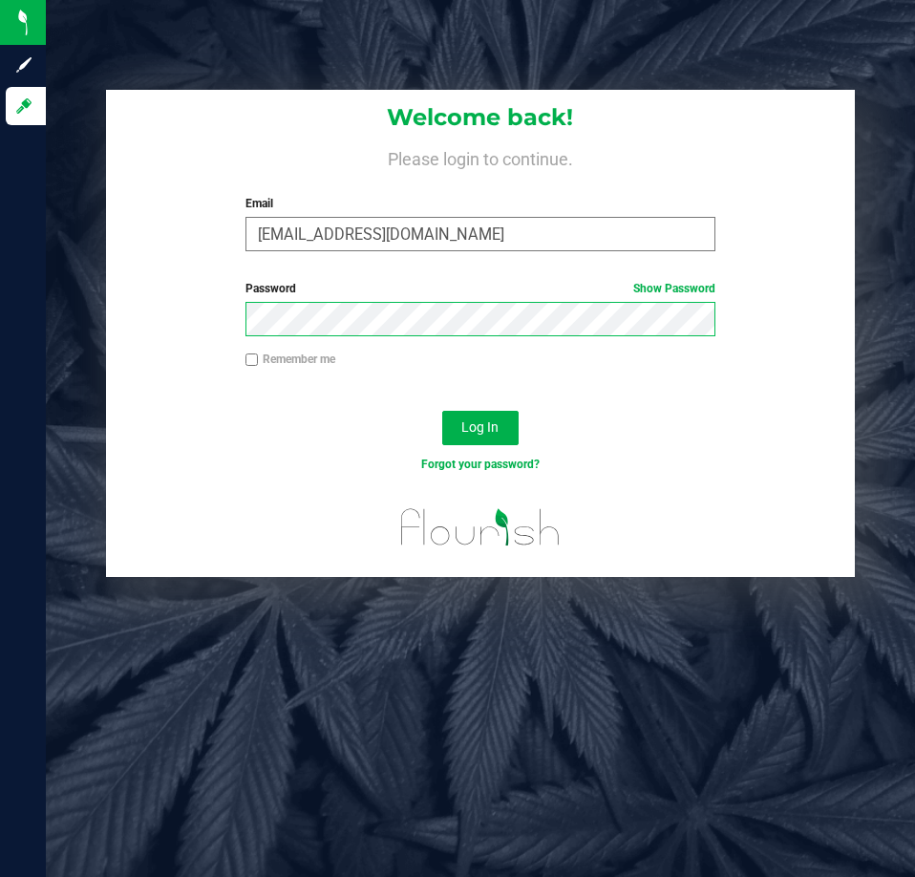
click at [442, 411] on button "Log In" at bounding box center [480, 428] width 76 height 34
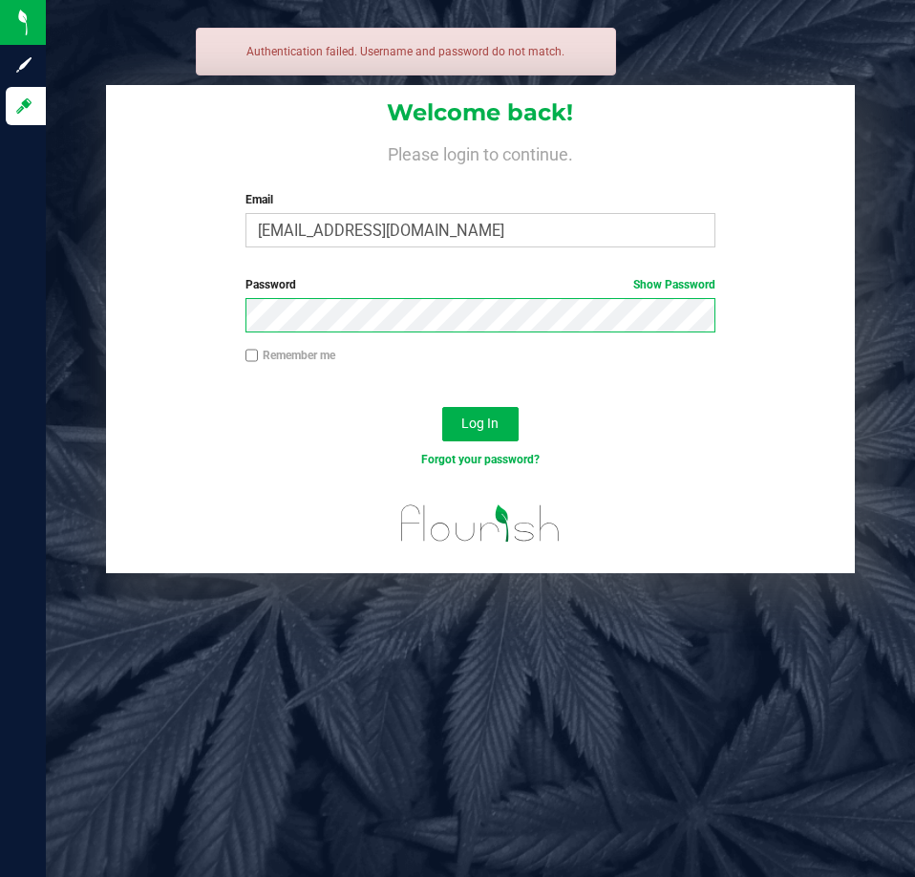
click at [442, 407] on button "Log In" at bounding box center [480, 424] width 76 height 34
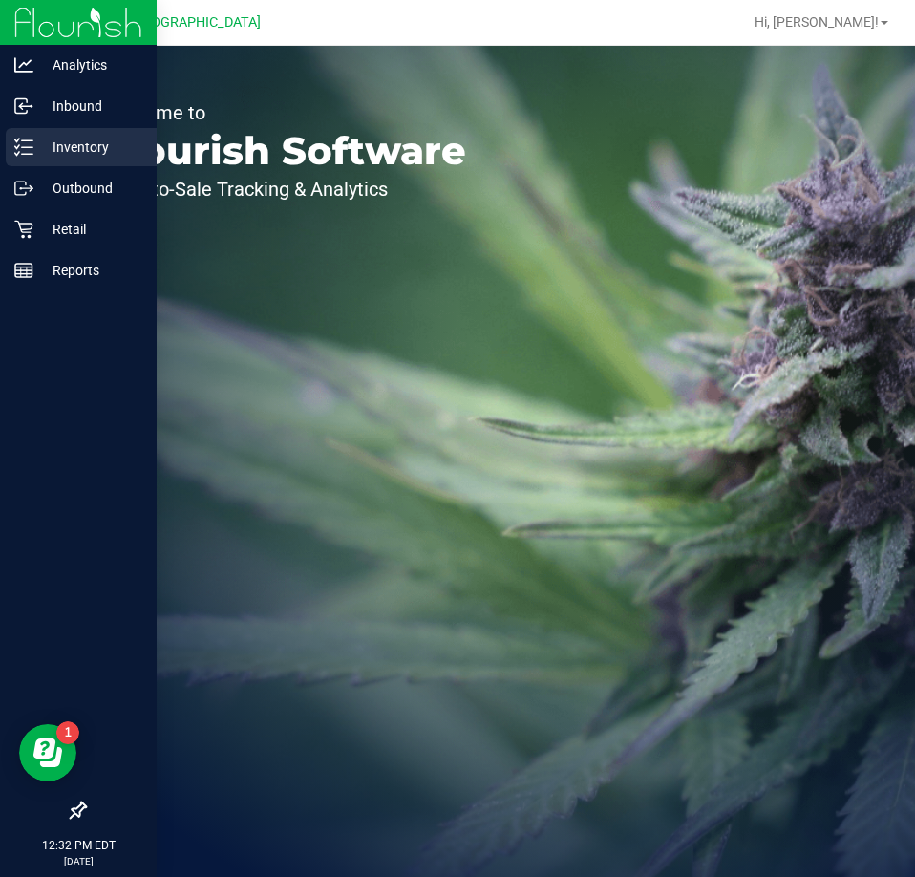
click at [26, 140] on line at bounding box center [27, 140] width 11 height 0
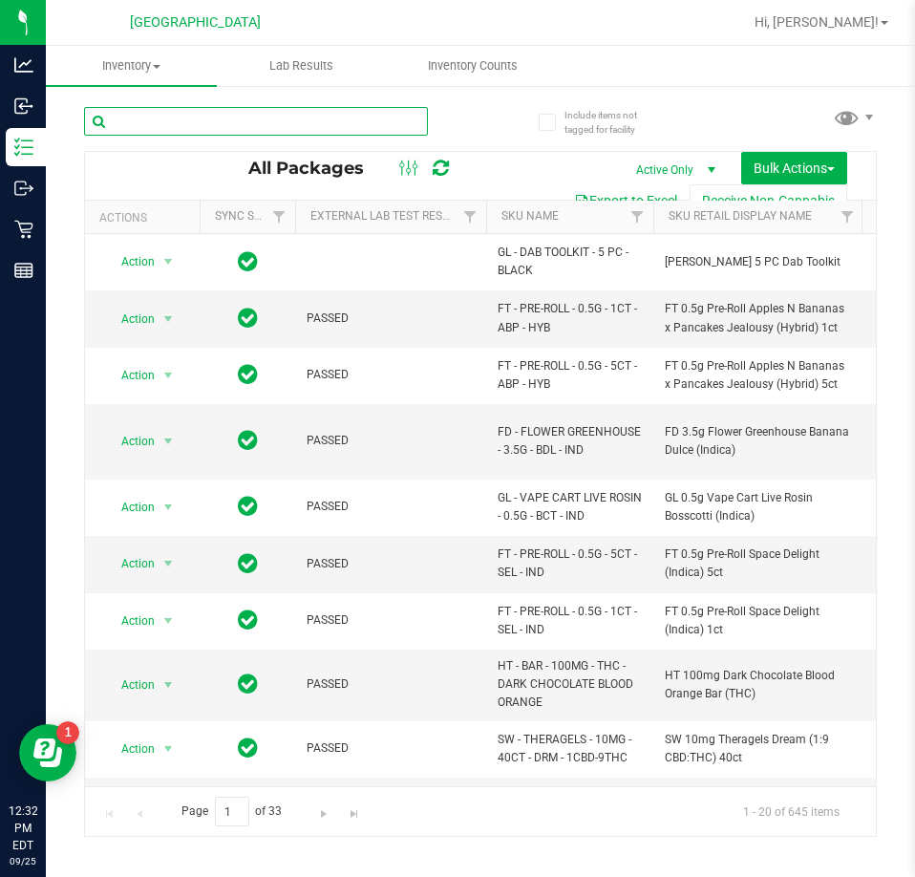
click at [213, 118] on input "text" at bounding box center [256, 121] width 344 height 29
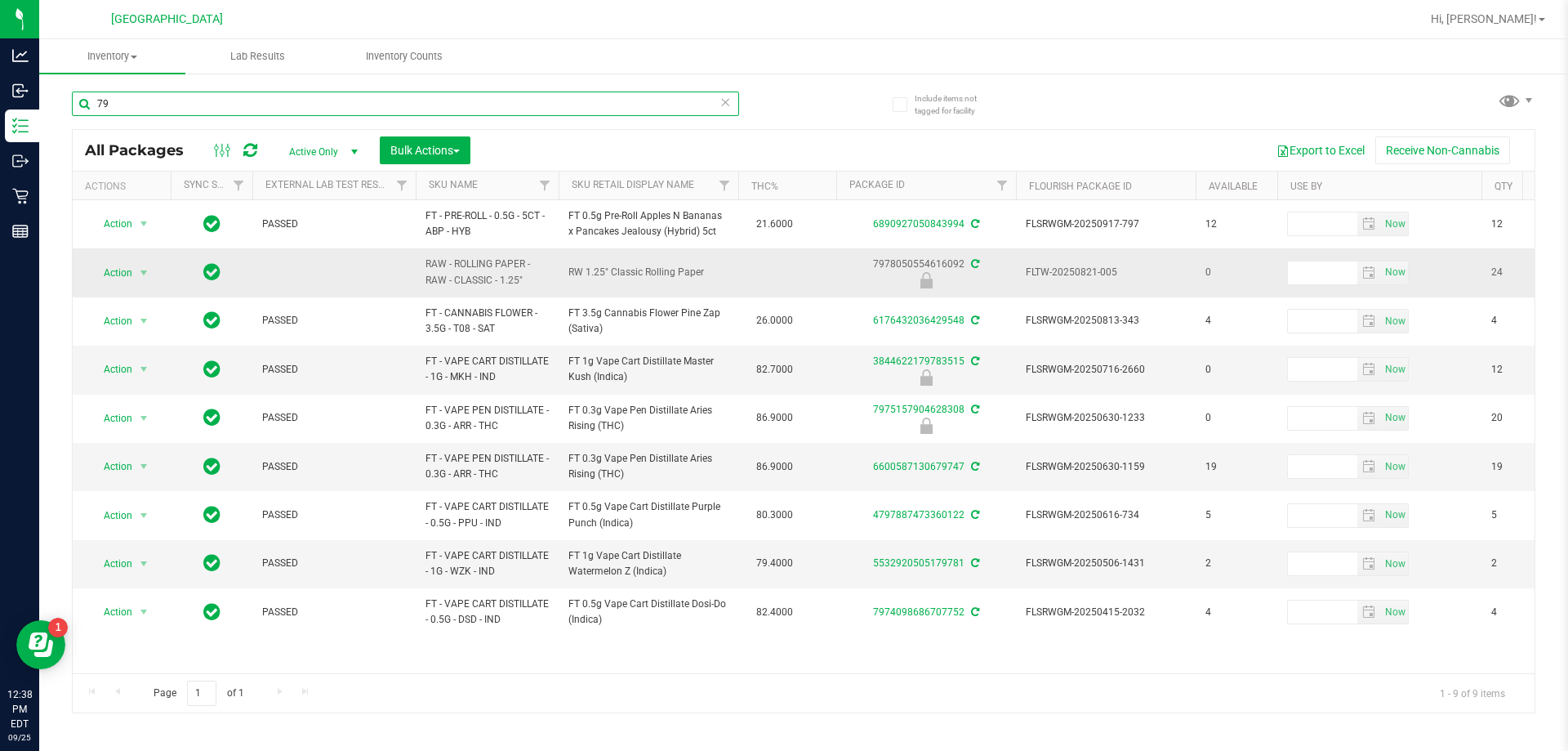
type input "7"
type input "P"
type input "OKTA"
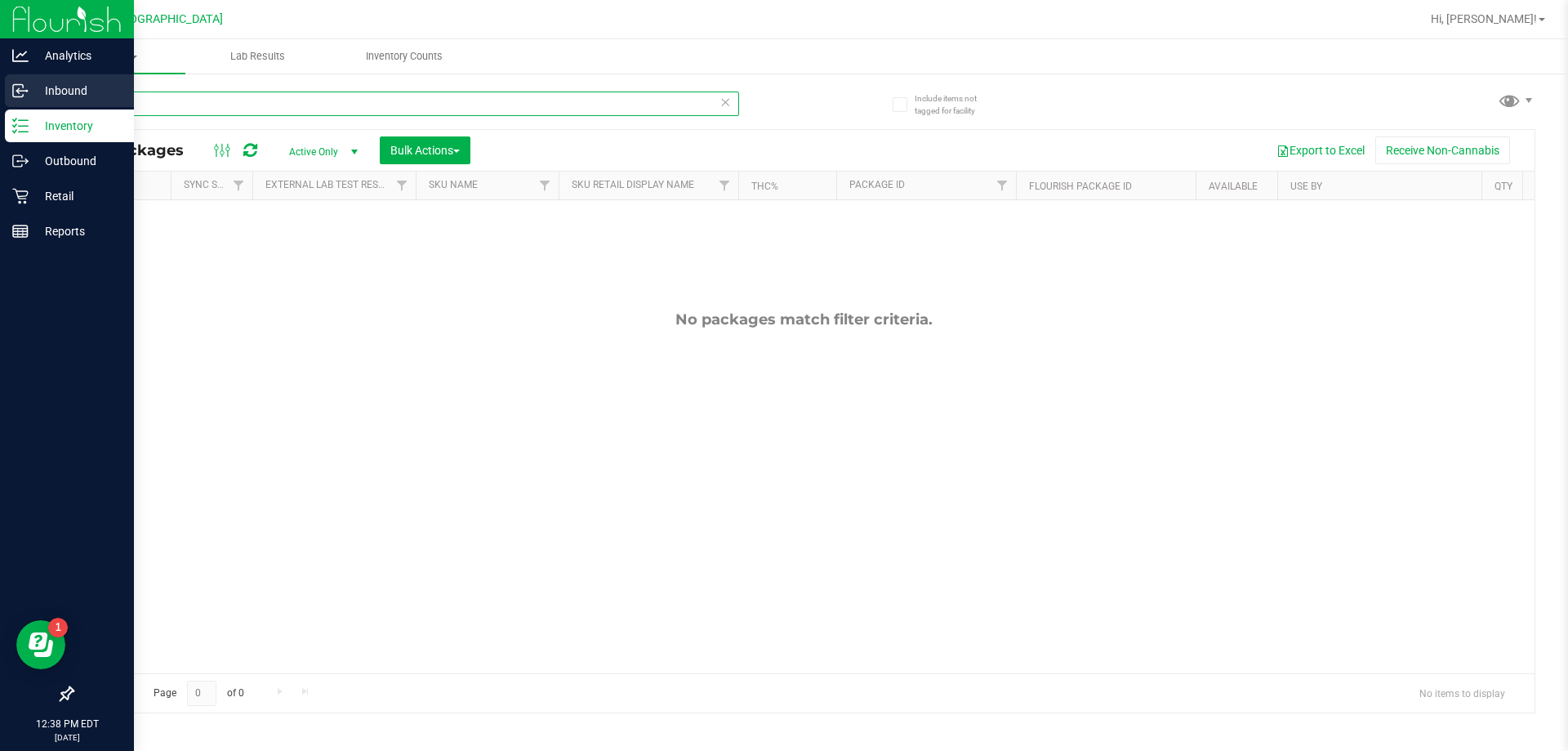
drag, startPoint x: 158, startPoint y: 94, endPoint x: 16, endPoint y: 74, distance: 143.4
click at [21, 95] on div "Analytics Inbound Inventory Outbound Retail Reports 12:38 PM EDT 09/25/2025 09/…" at bounding box center [784, 376] width 1568 height 751
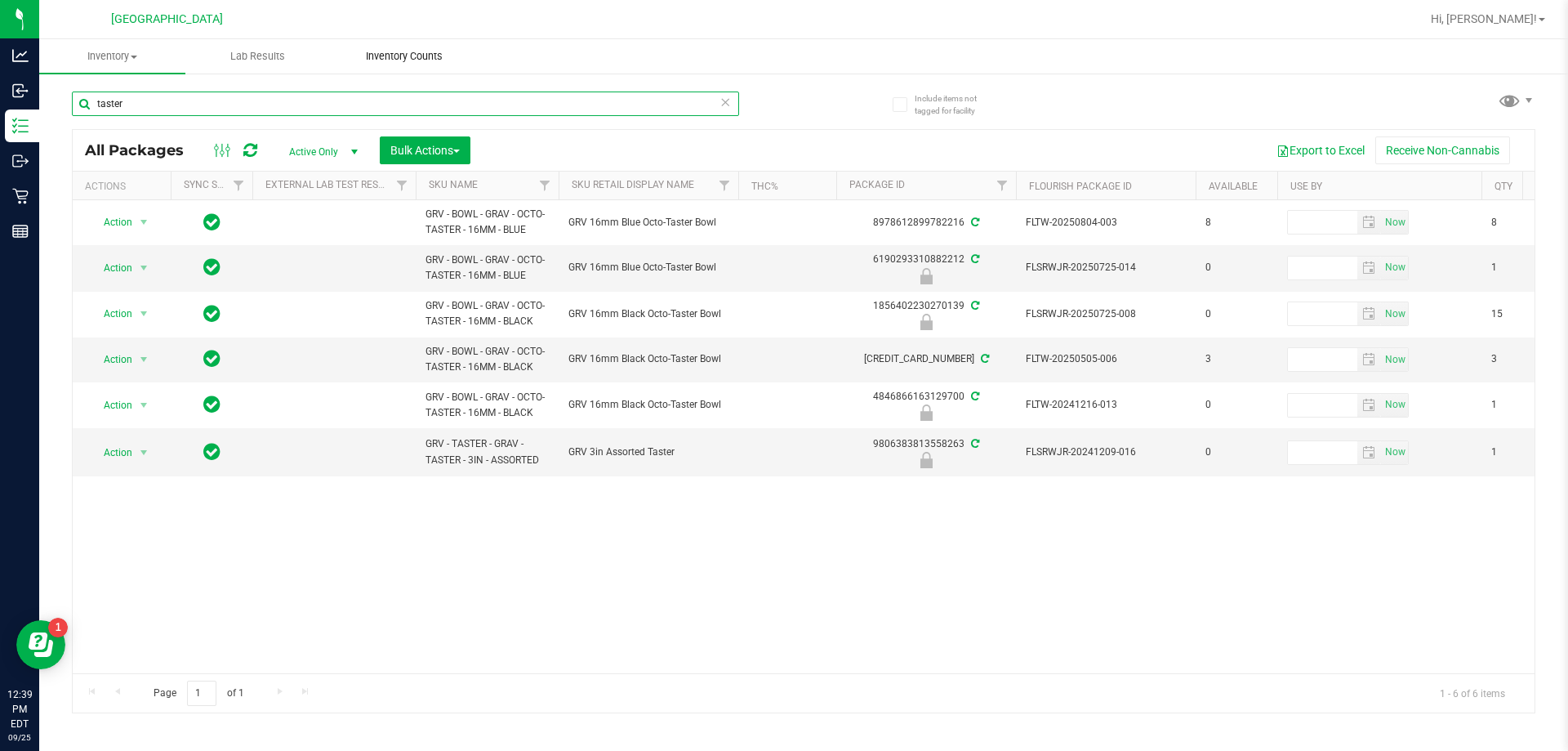
type input "taster"
click at [418, 48] on uib-tab-heading "Inventory Counts" at bounding box center [404, 56] width 144 height 33
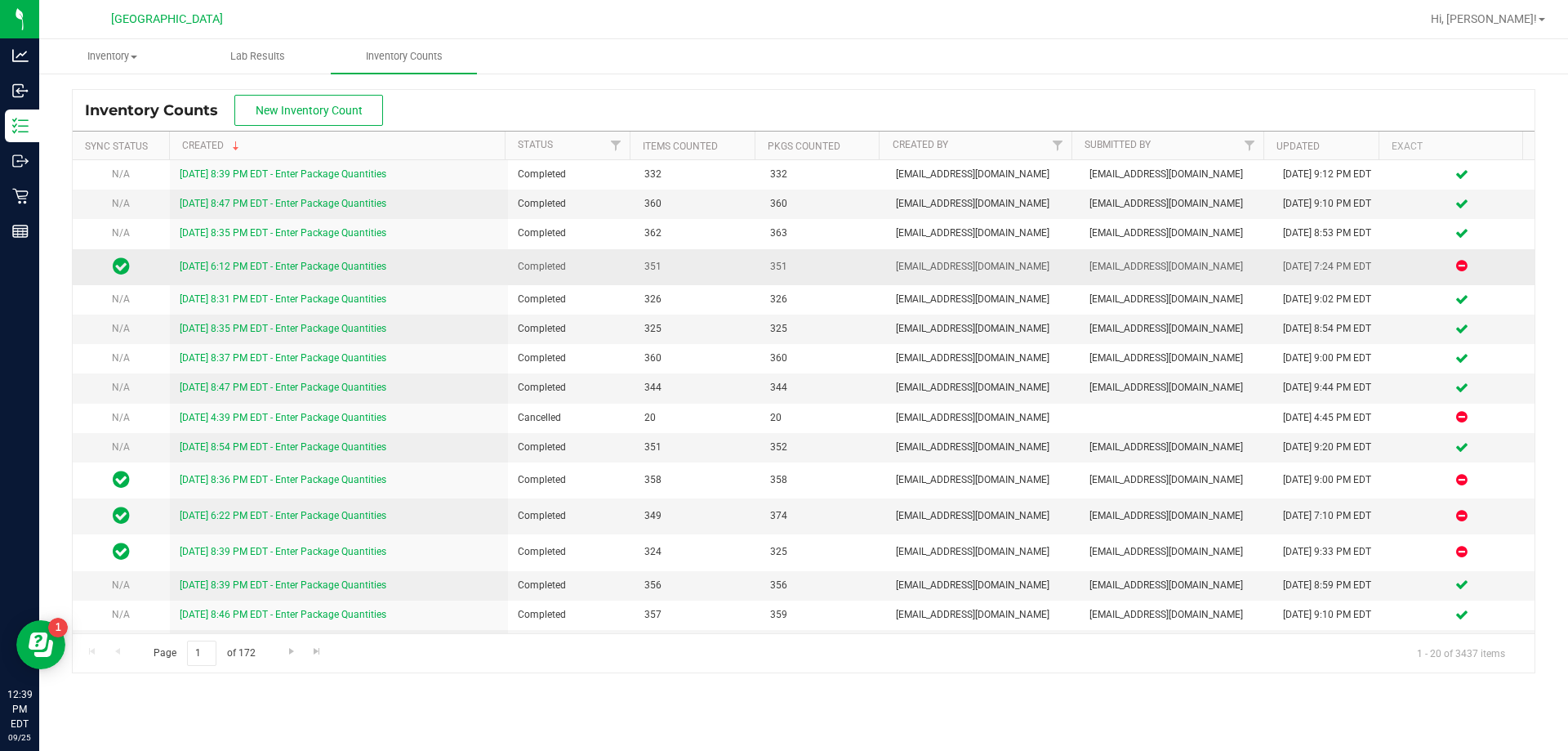
click at [320, 269] on link "9/21/25 6:12 PM EDT - Enter Package Quantities" at bounding box center [283, 266] width 207 height 11
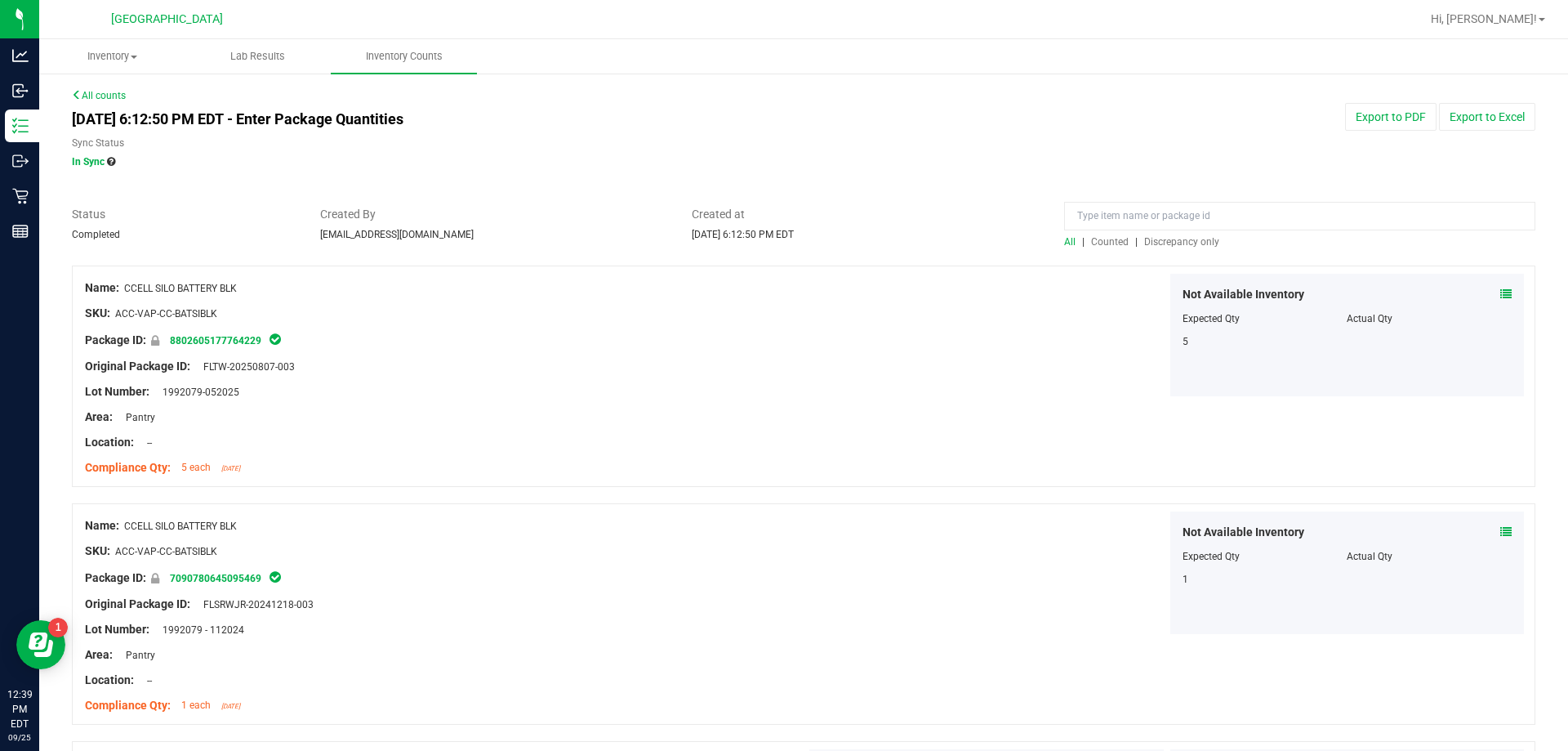
click at [781, 234] on div "All | Counted | Discrepancy only" at bounding box center [1300, 241] width 471 height 15
click at [781, 236] on span "Discrepancy only" at bounding box center [1182, 241] width 75 height 11
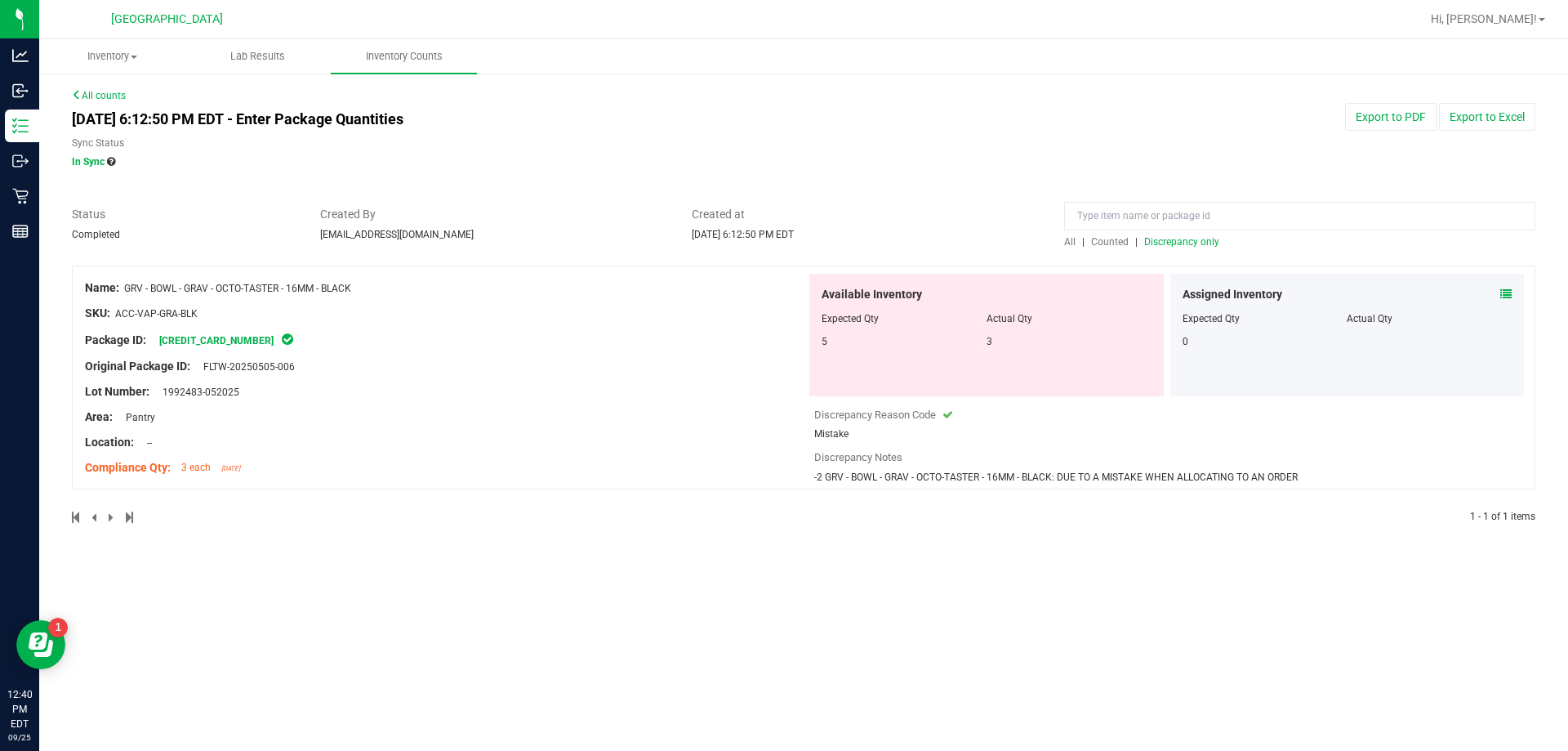
drag, startPoint x: 360, startPoint y: 287, endPoint x: 139, endPoint y: 280, distance: 221.1
click at [127, 278] on div "Name: GRV - BOWL - GRAV - OCTO-TASTER - 16MM - BLACK SKU: ACC-VAP-GRA-BLK Packa…" at bounding box center [445, 378] width 722 height 209
copy span "GRV - BOWL - GRAV - OCTO-TASTER - 16MM - BLACK"
drag, startPoint x: 1222, startPoint y: 479, endPoint x: 838, endPoint y: 474, distance: 384.0
click at [781, 474] on div "Discrepancy Notes -2 GRV - BOWL - GRAV - OCTO-TASTER - 16MM - BLACK: DUE TO A M…" at bounding box center [1170, 466] width 713 height 35
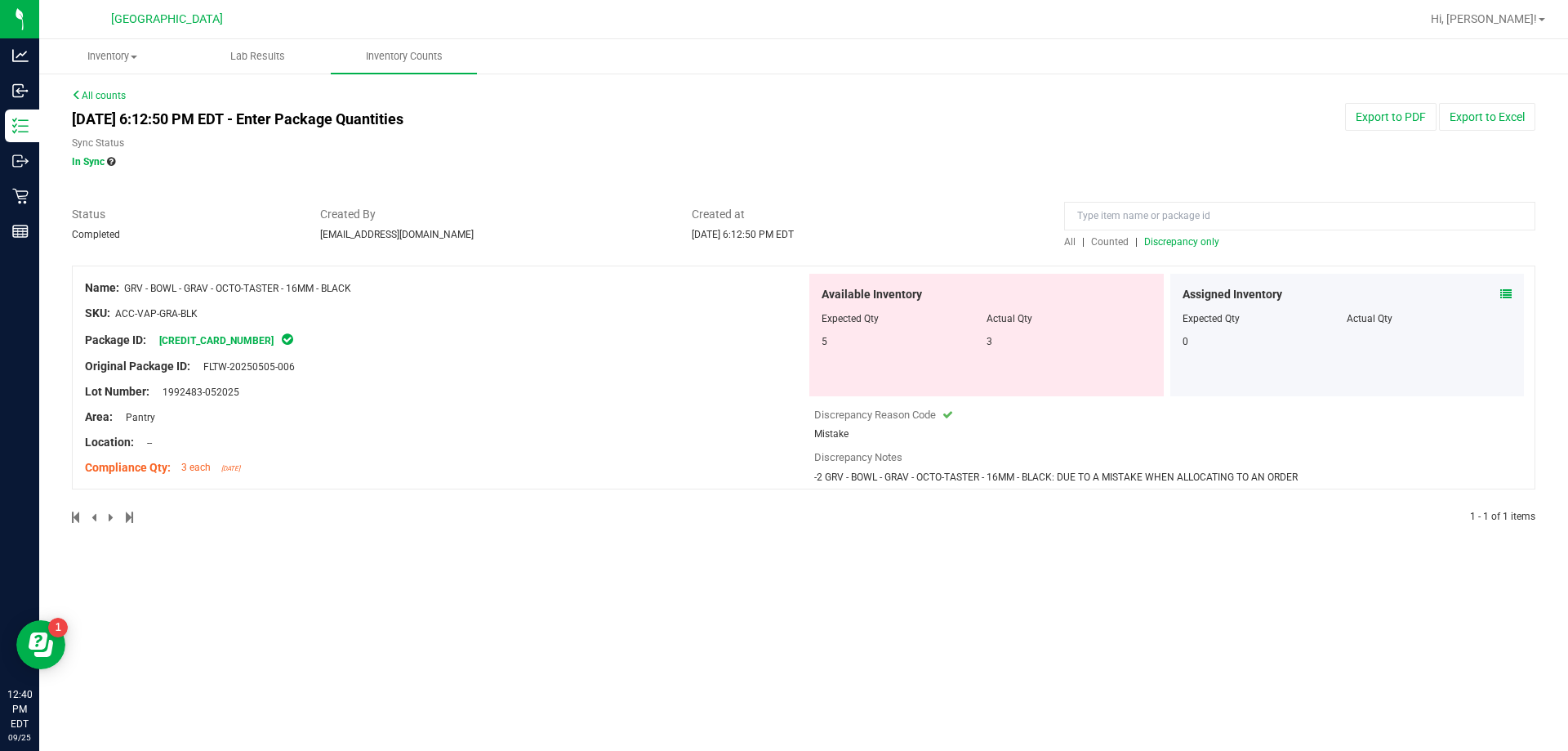
click at [781, 486] on div "Name: GRV - BOWL - GRAV - OCTO-TASTER - 16MM - BLACK SKU: ACC-VAP-GRA-BLK Packa…" at bounding box center [804, 377] width 1464 height 224
drag, startPoint x: 807, startPoint y: 479, endPoint x: 1256, endPoint y: 460, distance: 449.4
click at [781, 460] on div "Name: GRV - BOWL - GRAV - OCTO-TASTER - 16MM - BLACK SKU: ACC-VAP-GRA-BLK Packa…" at bounding box center [804, 377] width 1464 height 224
click at [781, 444] on div at bounding box center [1170, 446] width 713 height 9
drag, startPoint x: 1317, startPoint y: 474, endPoint x: 811, endPoint y: 482, distance: 506.1
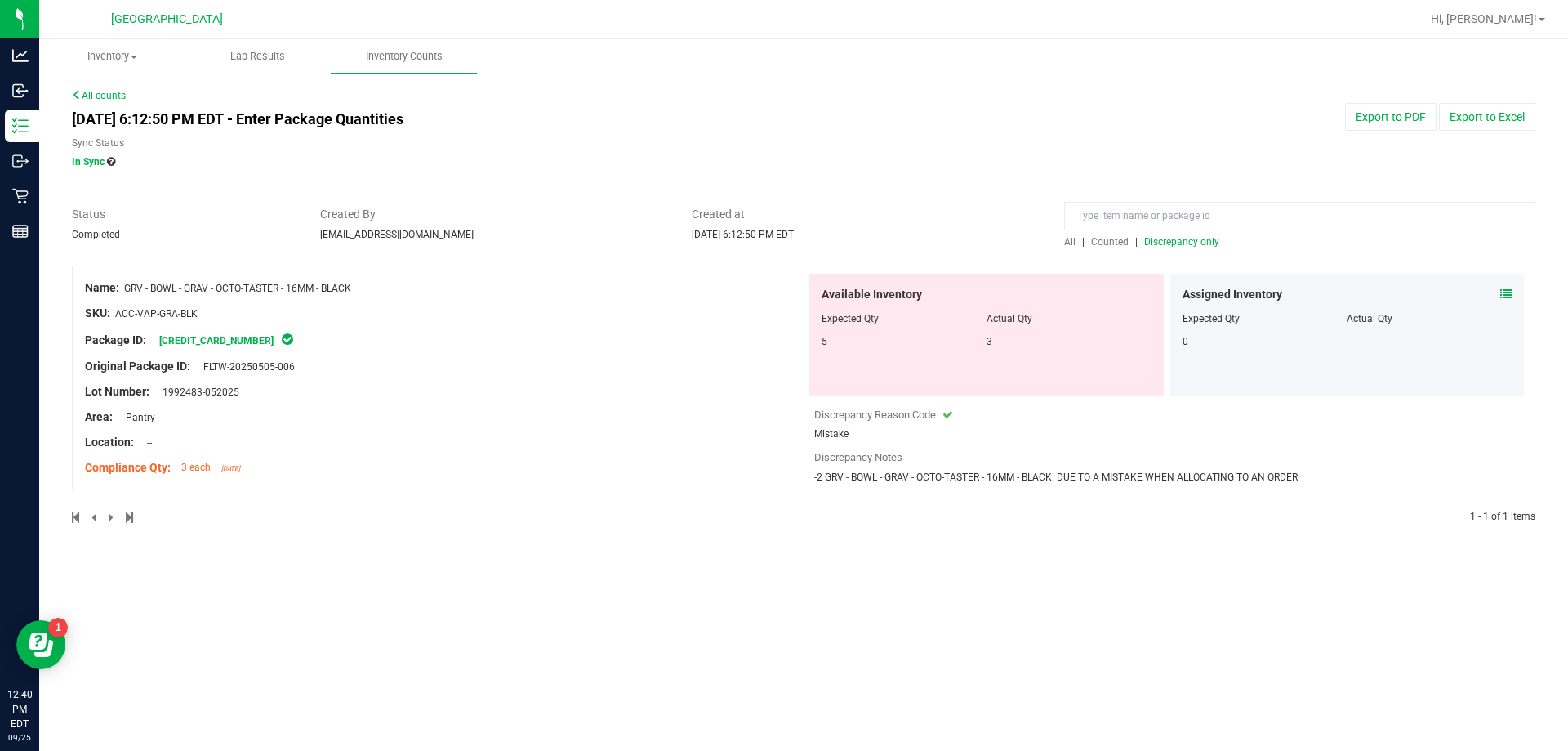
click at [781, 482] on div "Available Inventory Expected Qty Actual Qty 5 3" at bounding box center [1167, 379] width 722 height 210
copy span "-2 GRV - BOWL - GRAV - OCTO-TASTER - 16MM - BLACK: DUE TO A MISTAKE WHEN ALLOCA…"
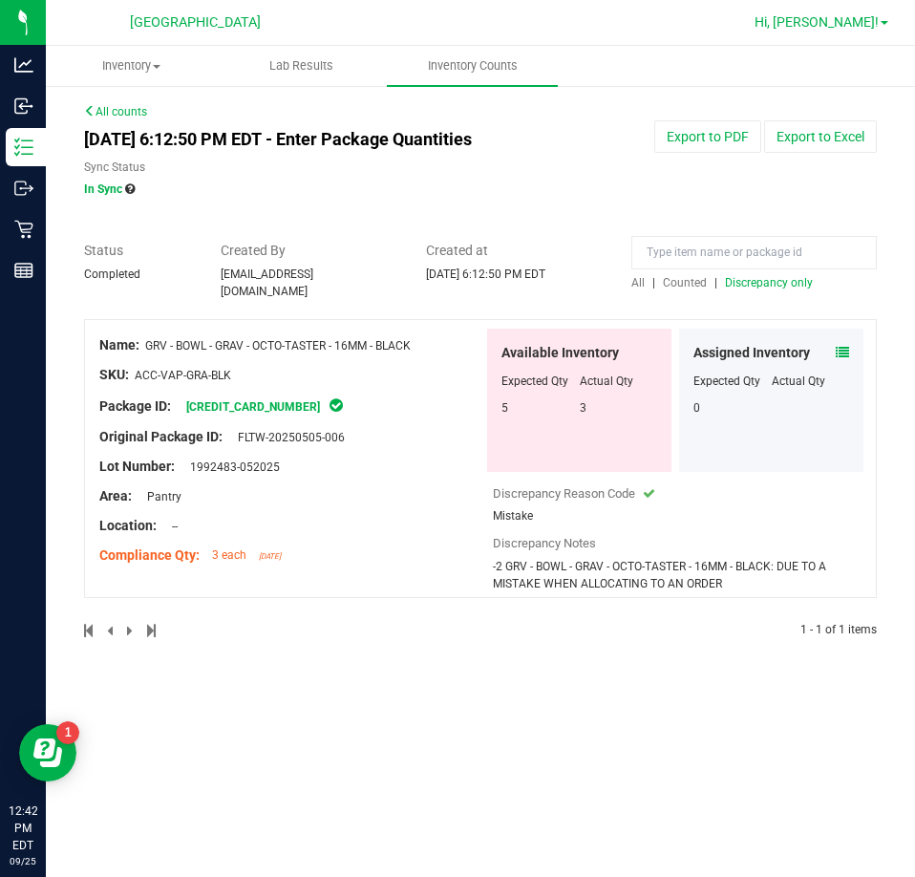
click at [880, 17] on link "Hi, [PERSON_NAME]!" at bounding box center [821, 22] width 149 height 20
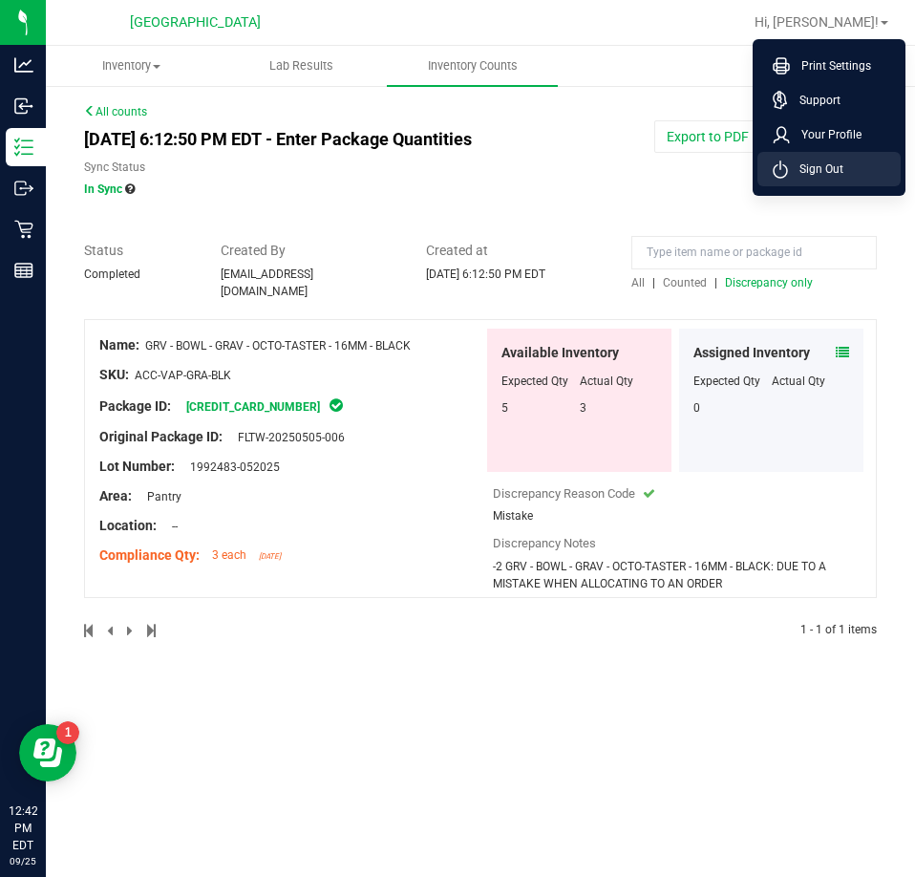
click at [841, 177] on span "Sign Out" at bounding box center [815, 169] width 55 height 19
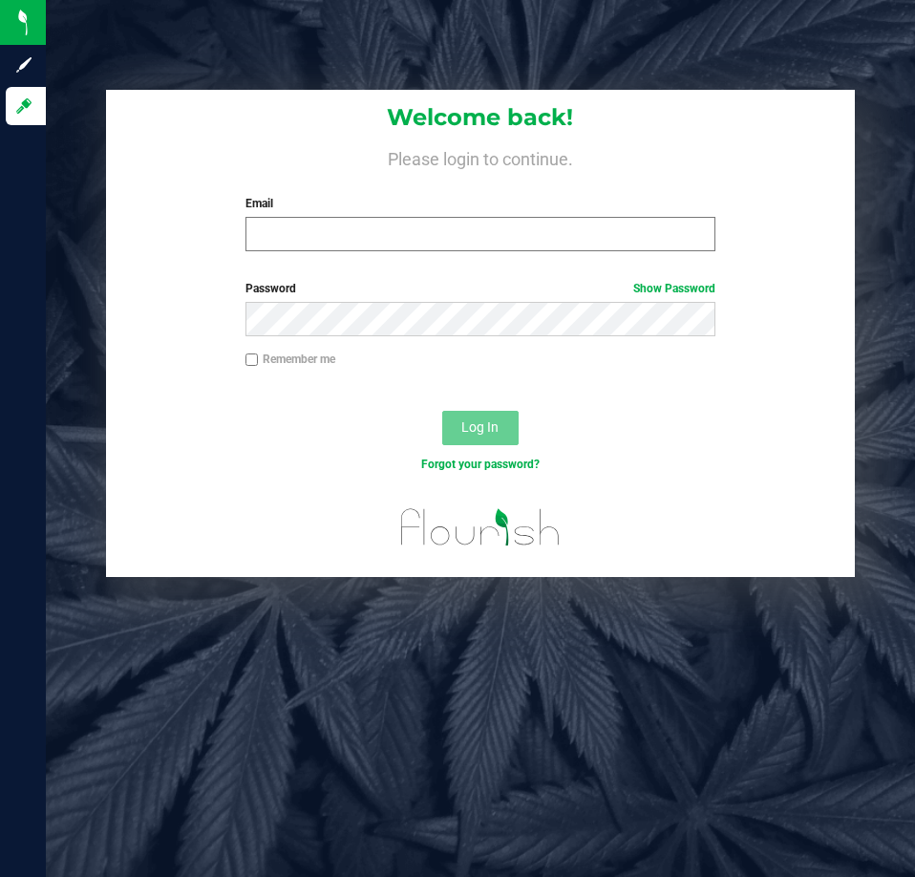
drag, startPoint x: 375, startPoint y: 217, endPoint x: 376, endPoint y: 233, distance: 16.4
click at [376, 233] on div "Email Required Please format your email correctly." at bounding box center [480, 223] width 499 height 56
click at [377, 234] on input "Email" at bounding box center [481, 234] width 470 height 34
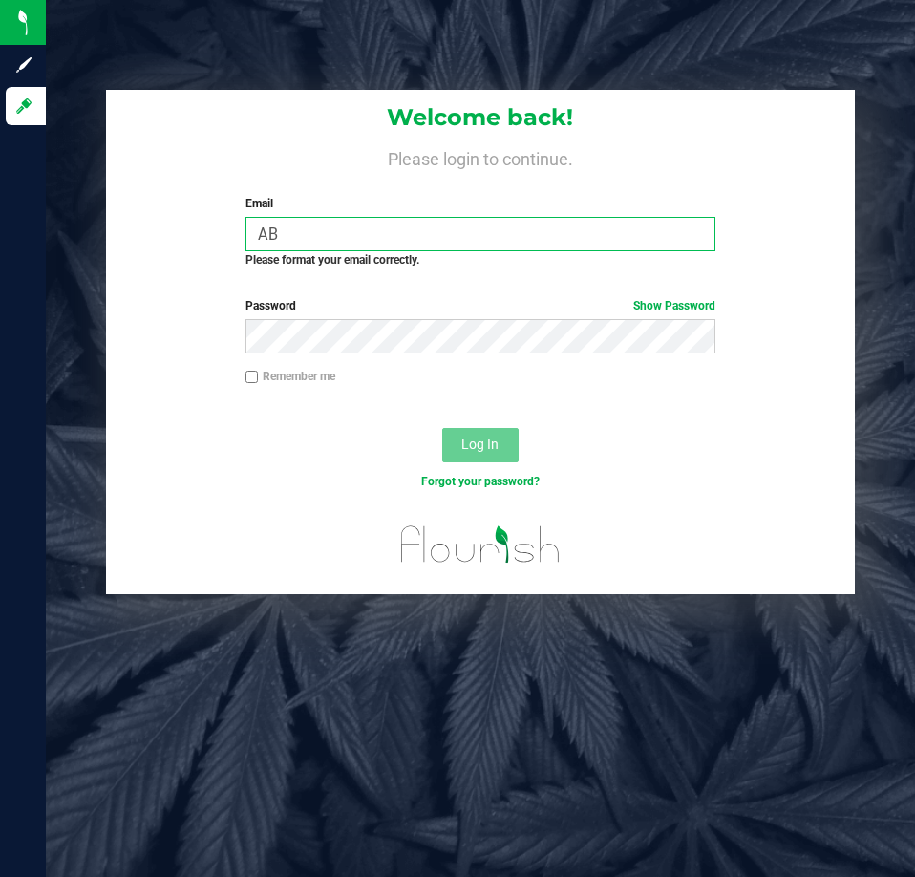
type input "A"
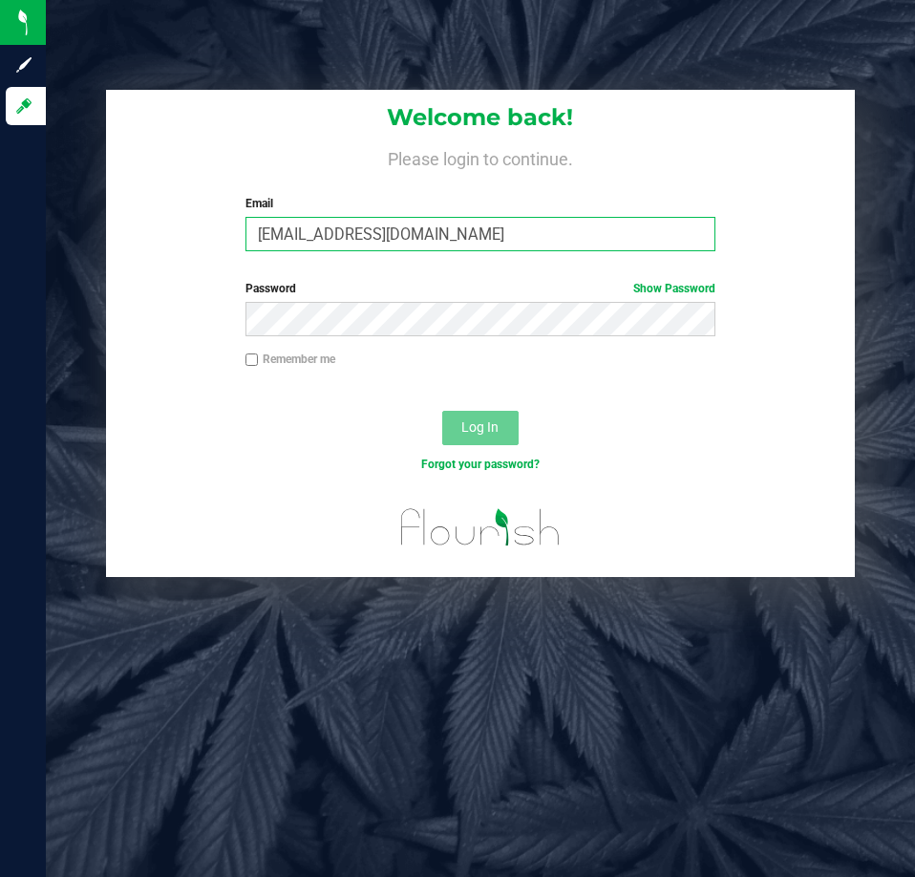
type input "aboscaino@Liveparallel.com"
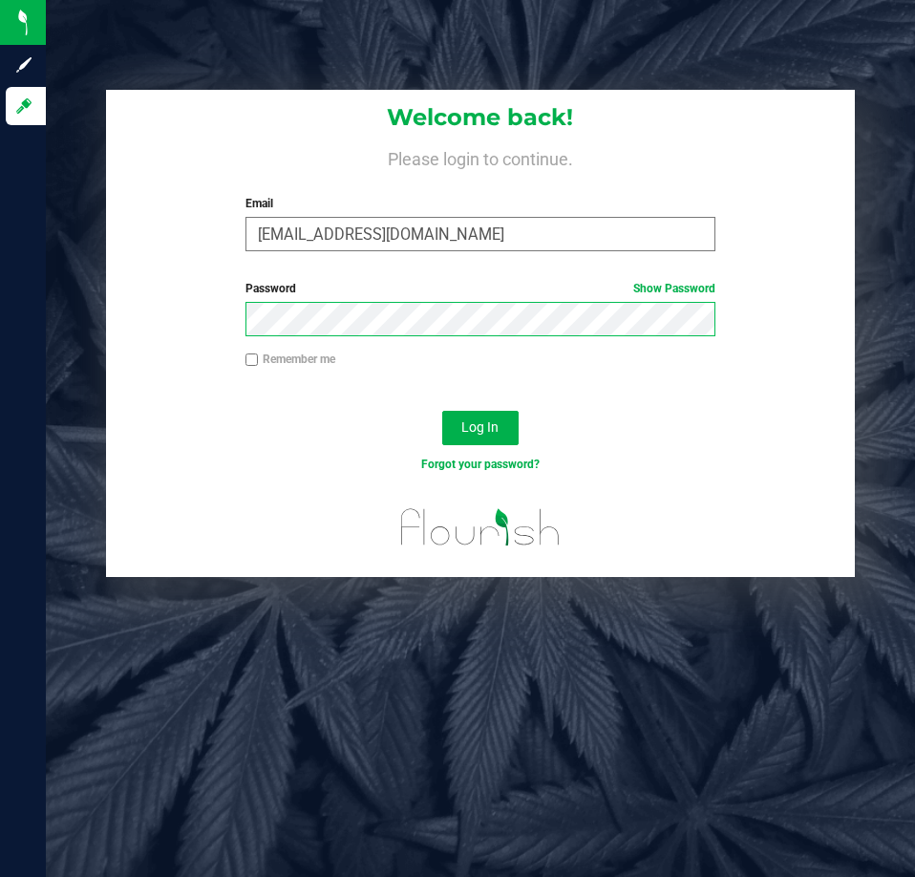
click at [442, 411] on button "Log In" at bounding box center [480, 428] width 76 height 34
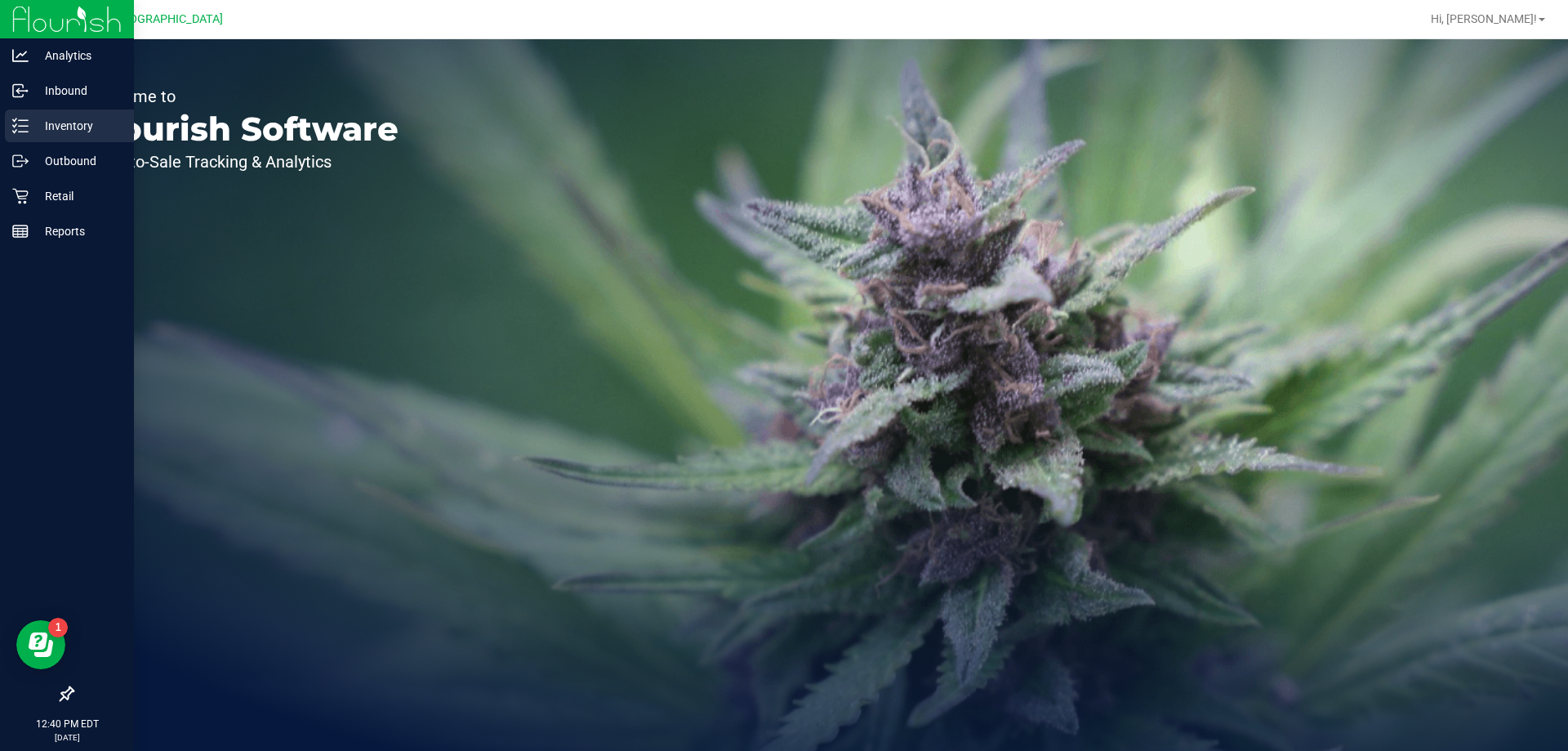
click at [56, 132] on p "Inventory" at bounding box center [77, 126] width 98 height 20
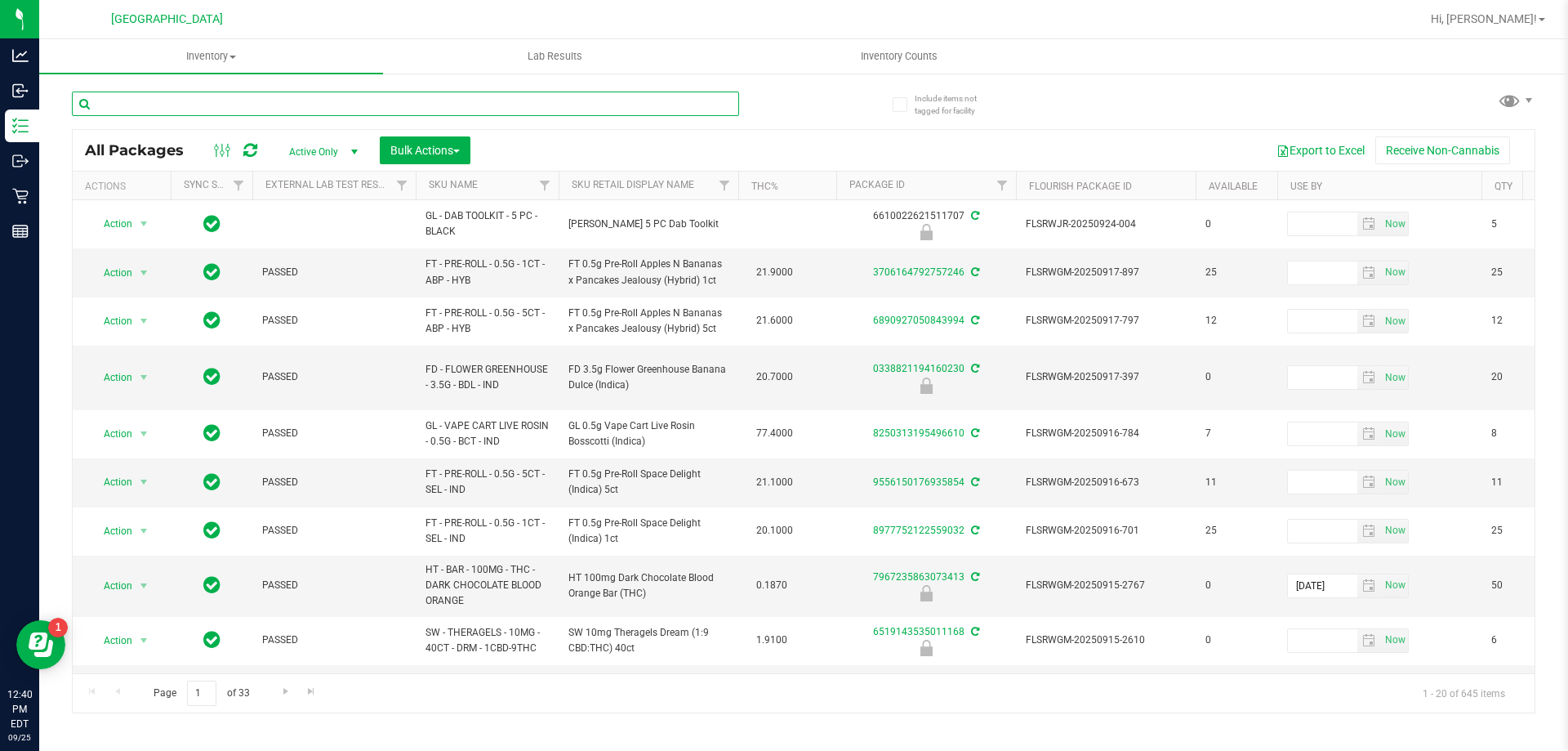
click at [156, 109] on input "text" at bounding box center [405, 103] width 668 height 25
paste input "GRV - BOWL - GRAV - OCTO-TASTER - 16MM - BLACK"
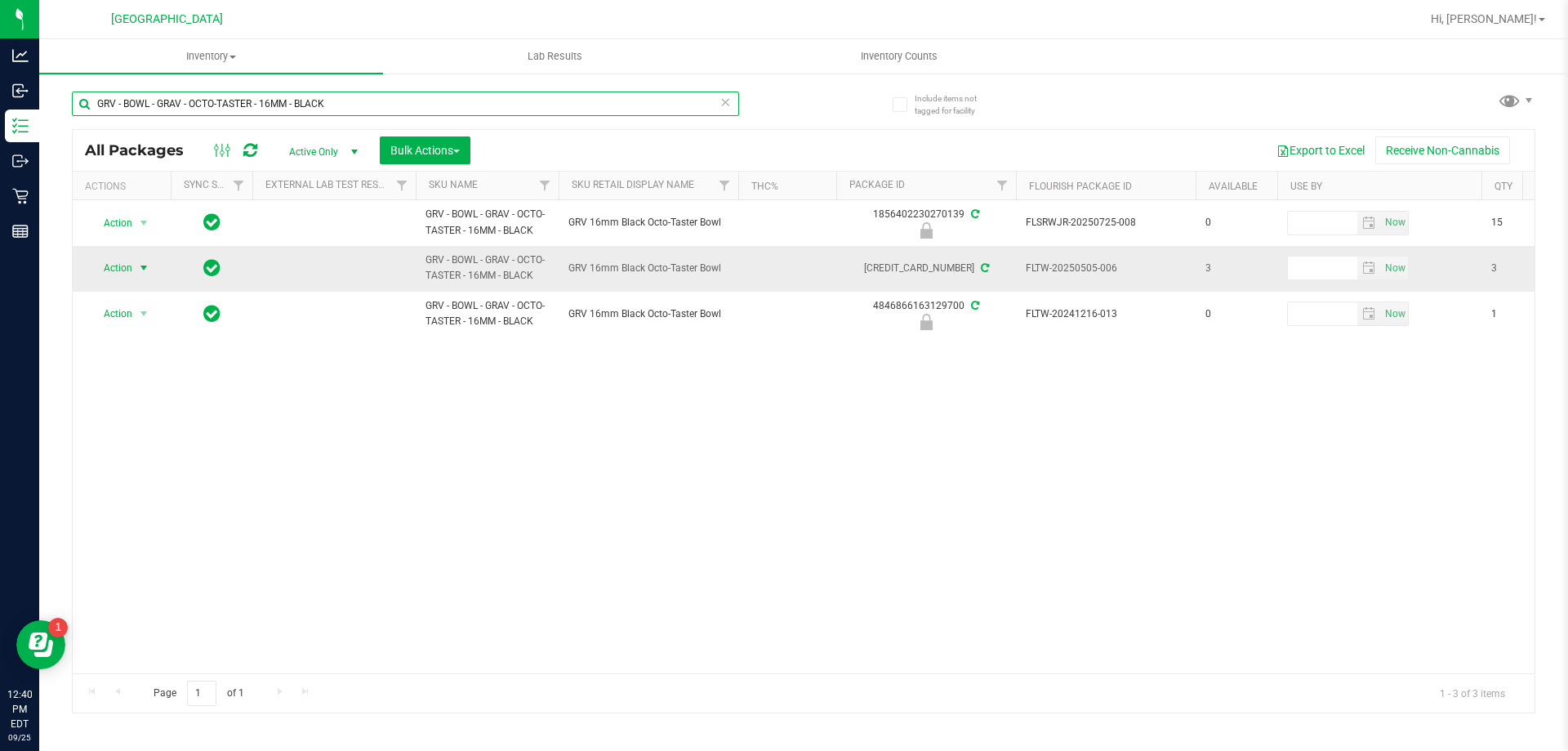
type input "GRV - BOWL - GRAV - OCTO-TASTER - 16MM - BLACK"
click at [144, 261] on span "select" at bounding box center [144, 268] width 21 height 23
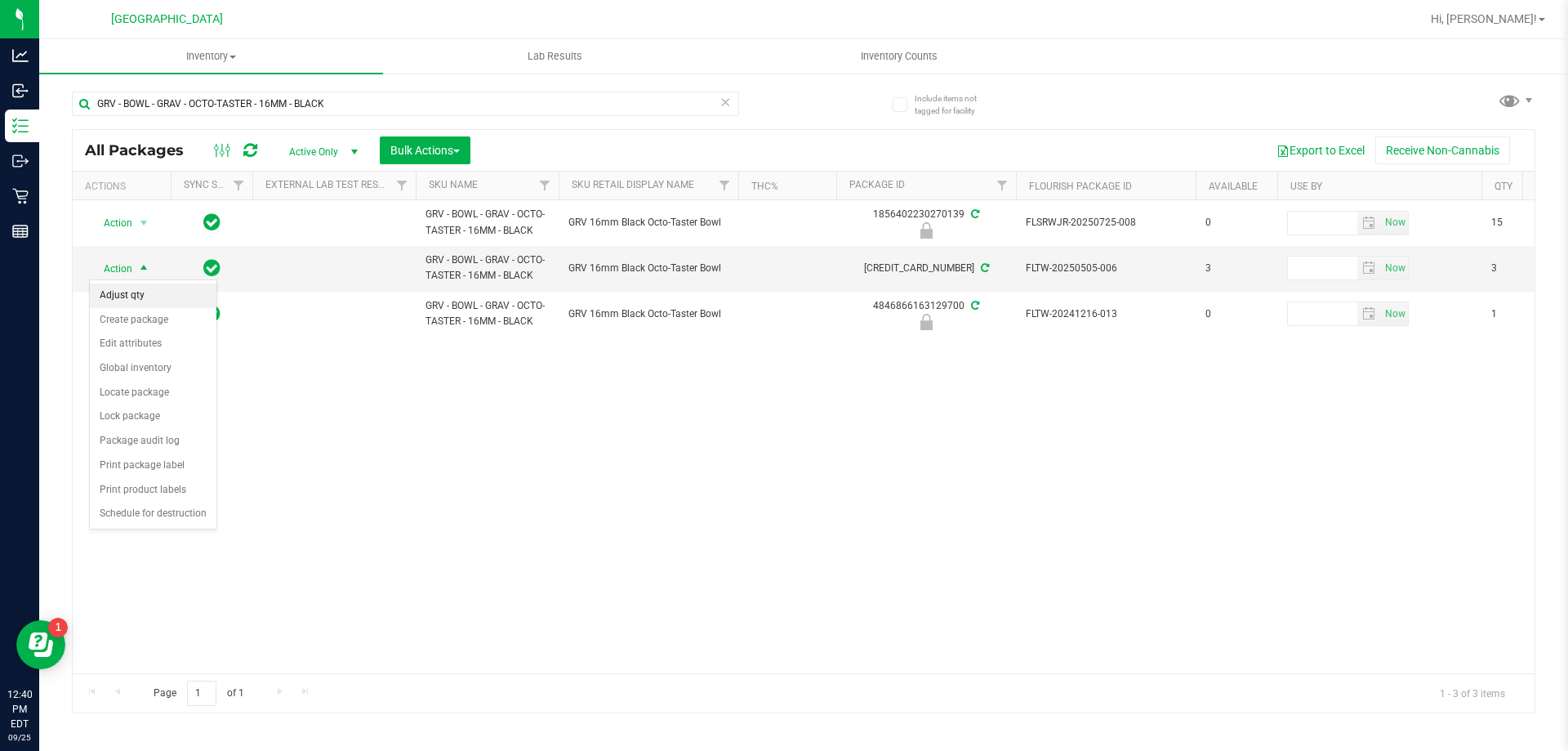
click at [133, 288] on li "Adjust qty" at bounding box center [153, 296] width 127 height 25
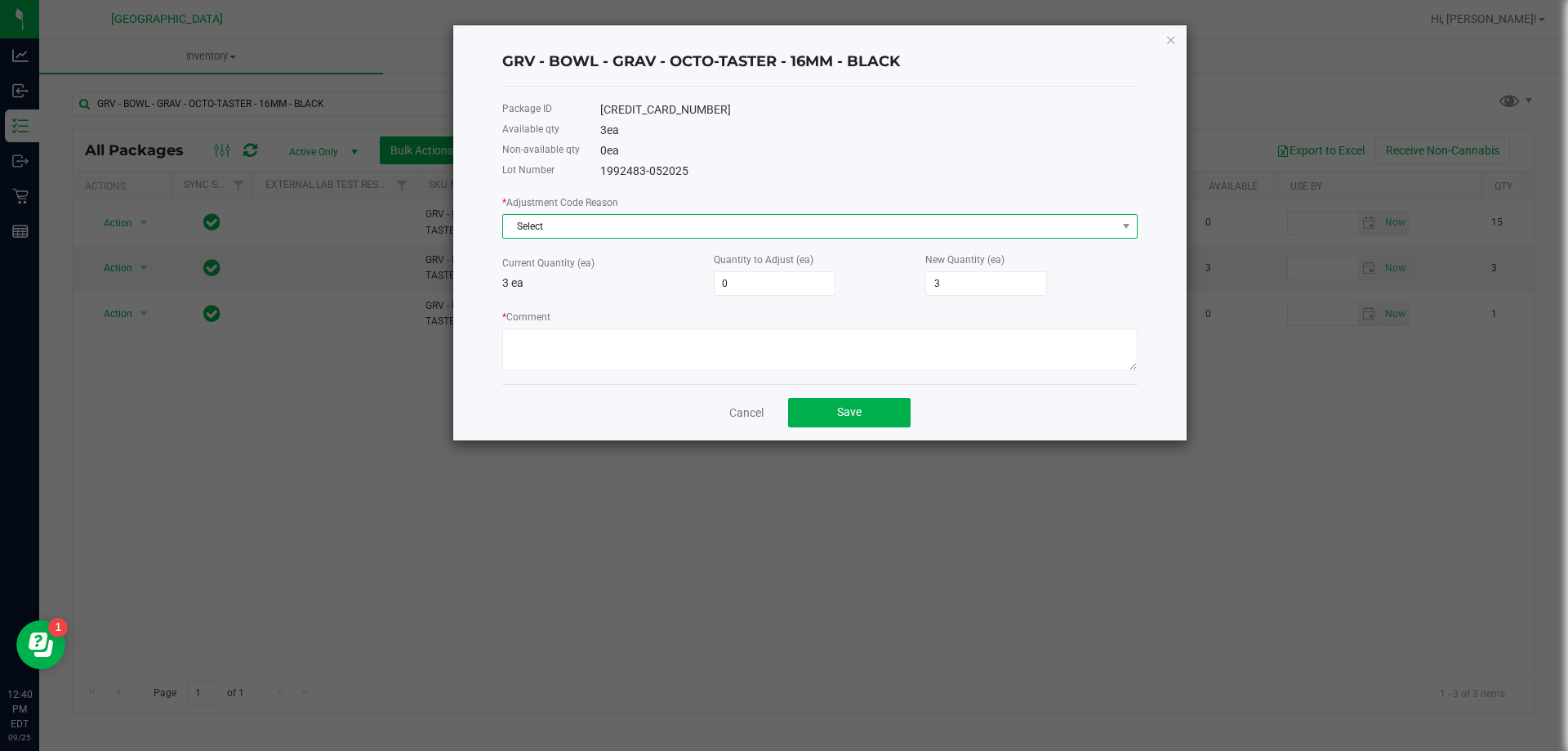
click at [544, 222] on span "Select" at bounding box center [810, 226] width 613 height 23
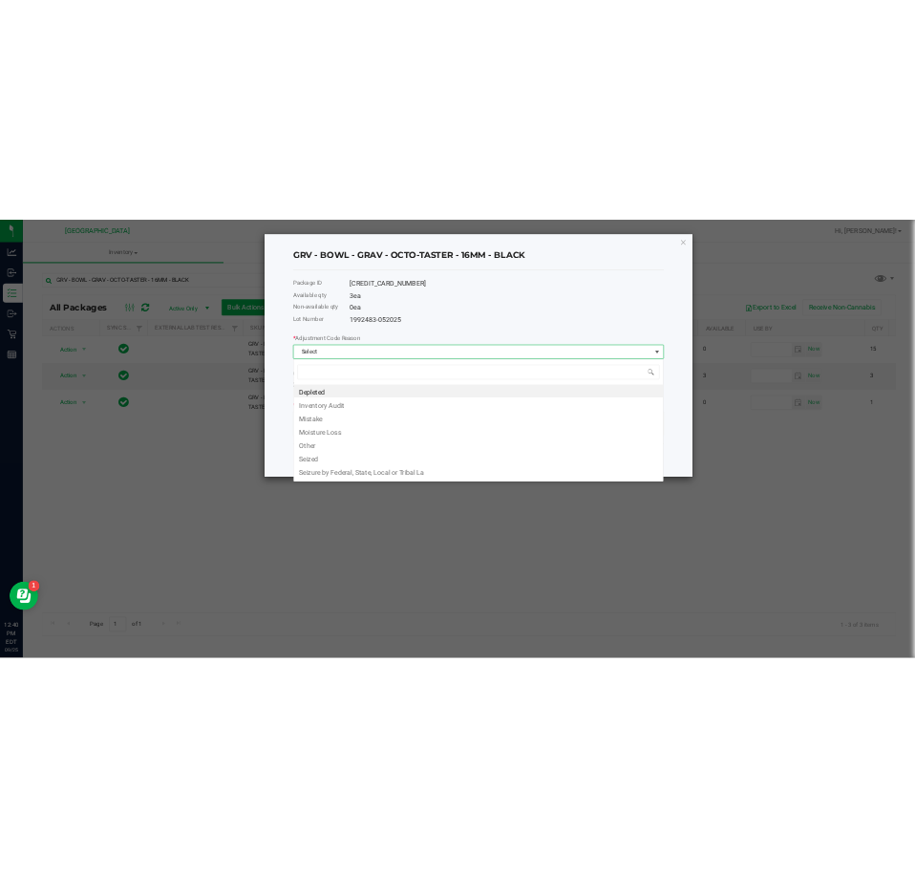
scroll to position [29, 743]
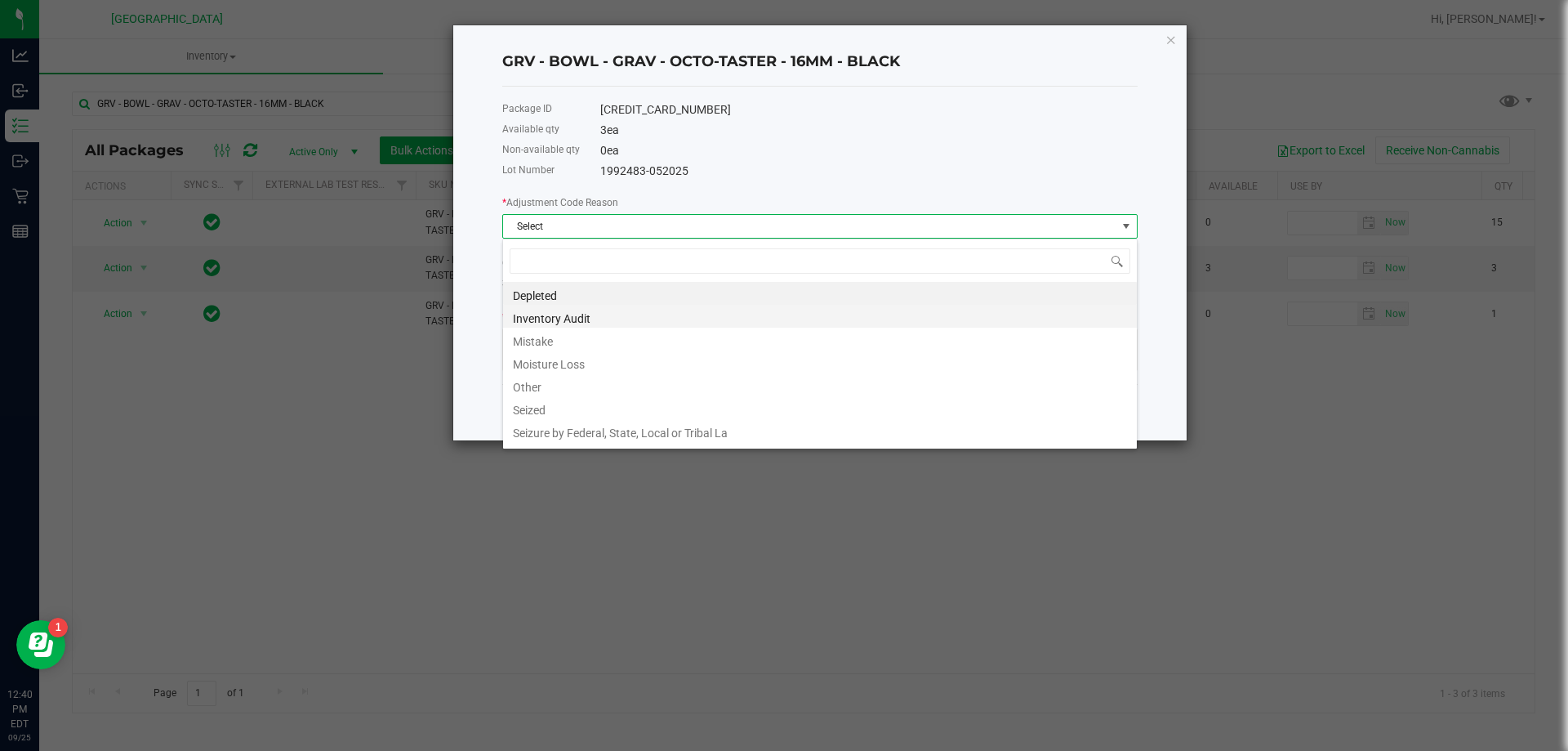
click at [563, 321] on li "Inventory Audit" at bounding box center [820, 316] width 634 height 23
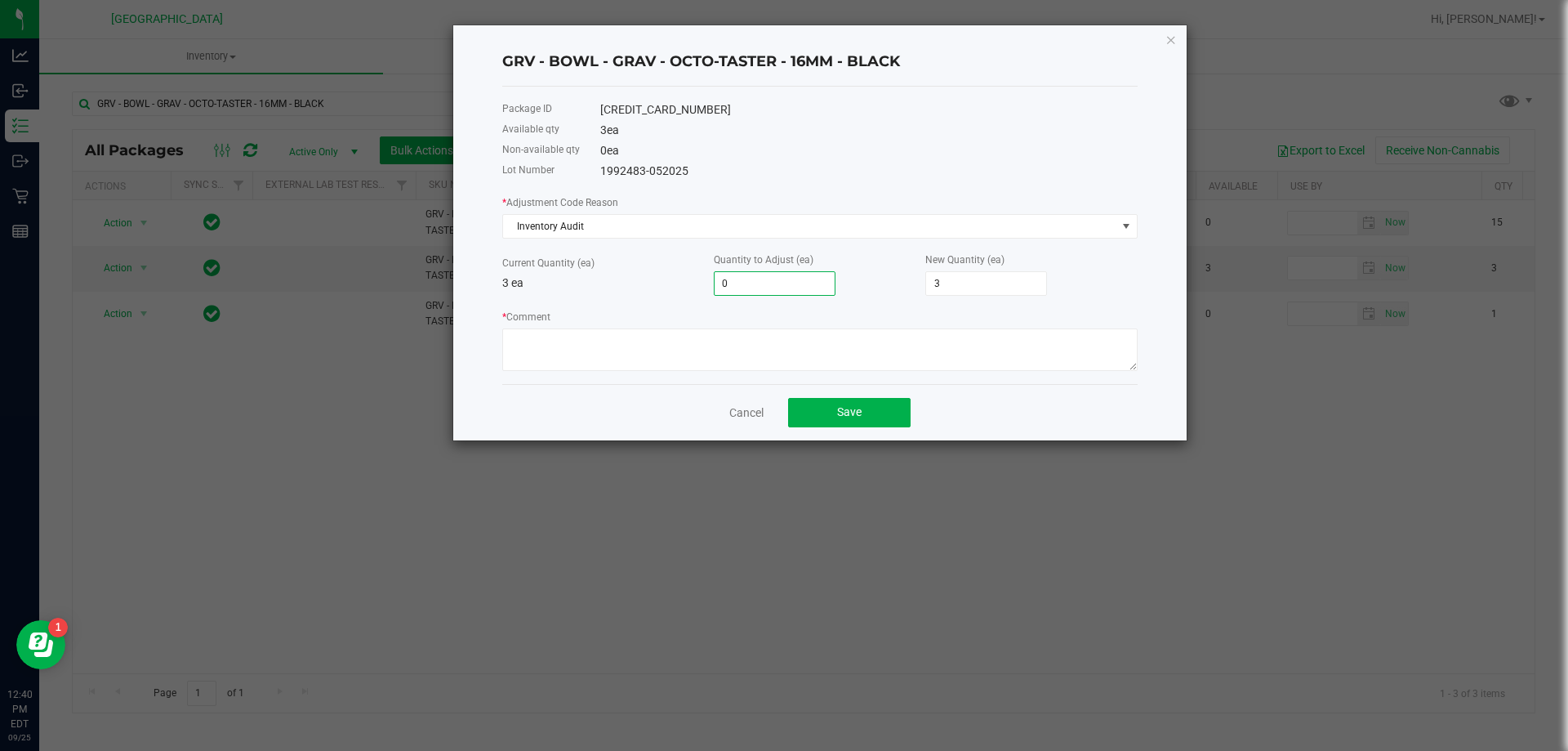
click at [747, 284] on input "0" at bounding box center [775, 283] width 120 height 23
type input "2"
type input "5"
type input "2"
click at [640, 287] on p "3 ea" at bounding box center [608, 283] width 211 height 17
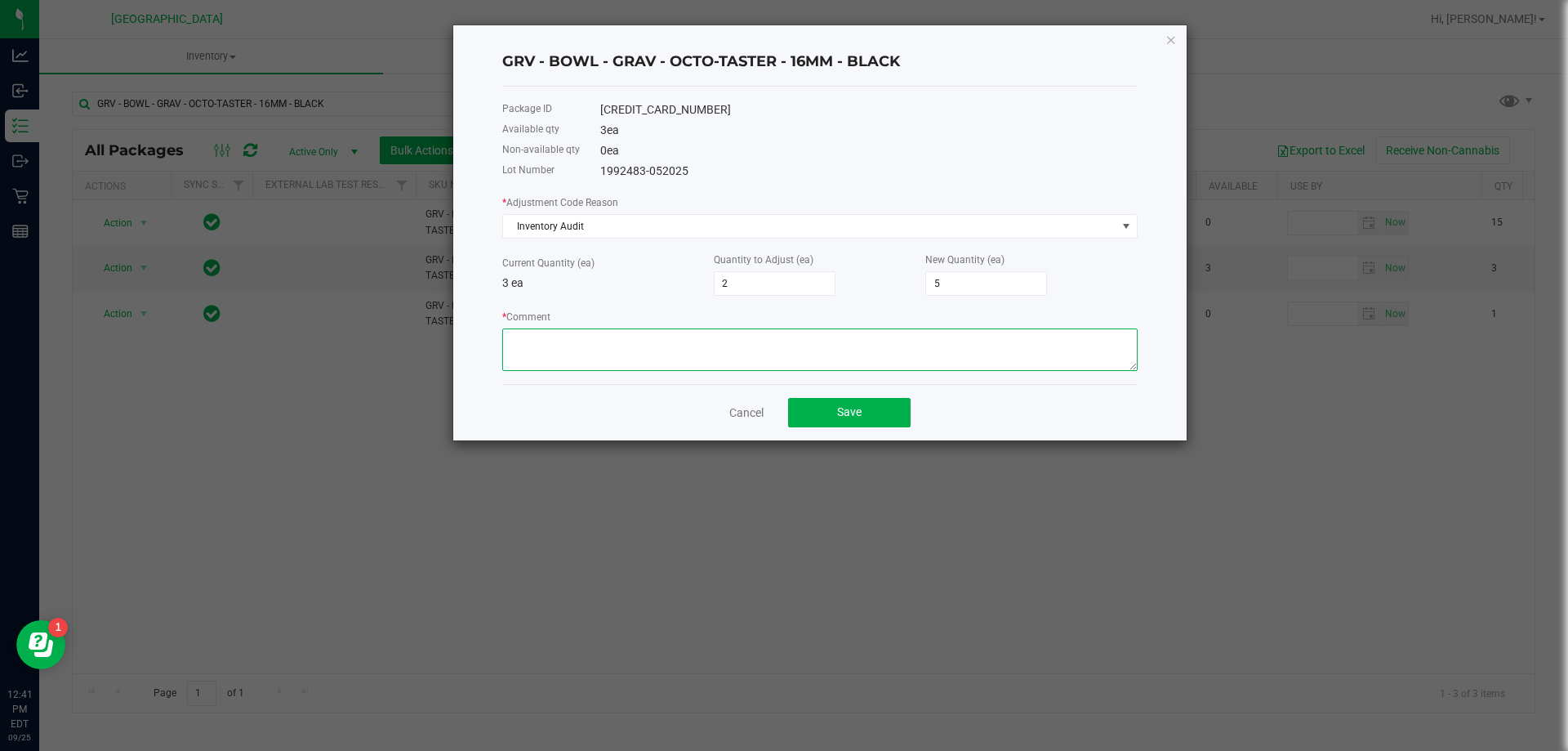
click at [558, 364] on textarea "* Comment" at bounding box center [820, 350] width 635 height 43
paste textarea "-2 GRV - BOWL - GRAV - OCTO-TASTER - 16MM - BLACK: DUE TO A MISTAKE WHEN ALLOCA…"
click at [508, 340] on textarea "* Comment" at bounding box center [820, 350] width 635 height 43
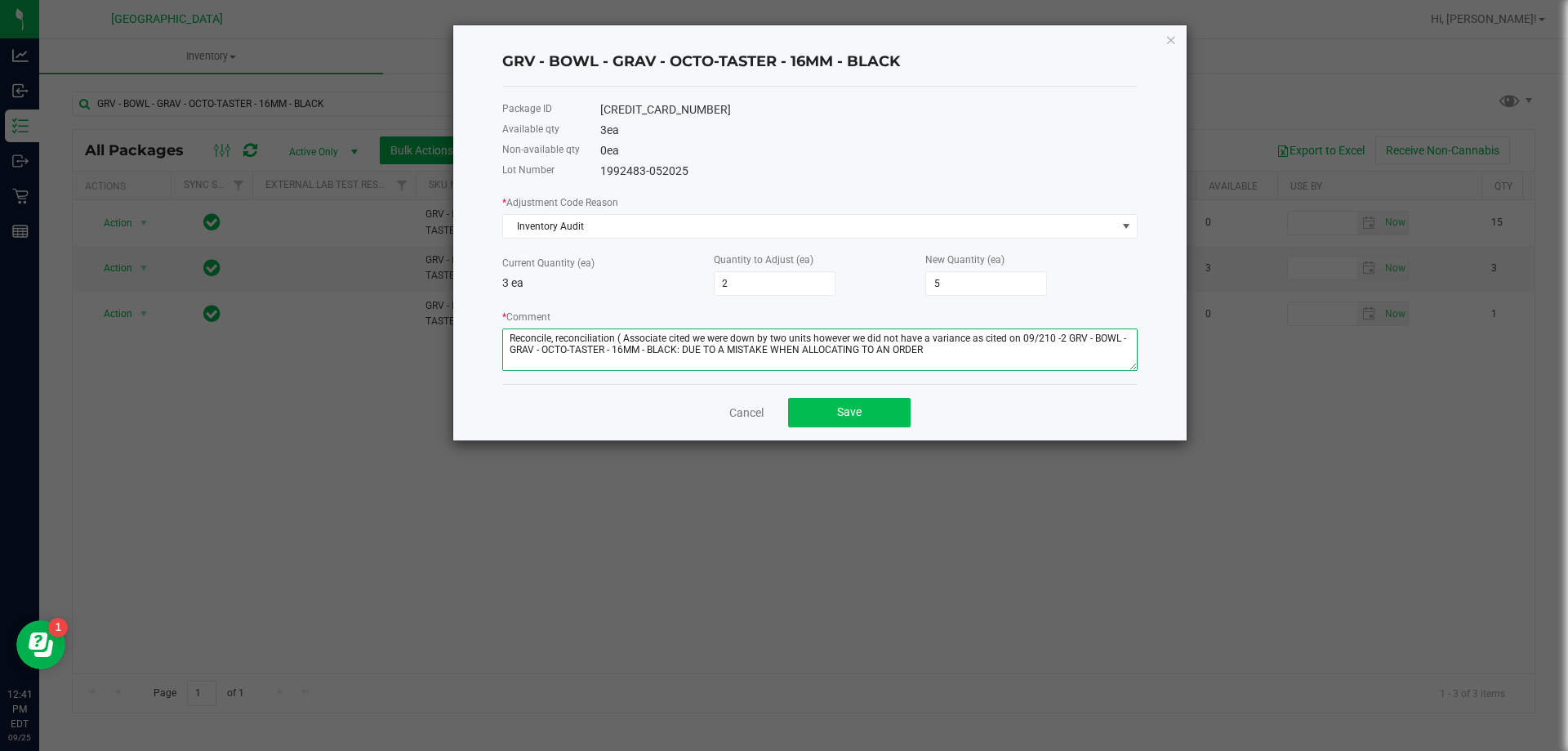
type textarea "Reconcile, reconciliation ( Associate cited we were down by two units however w…"
click at [858, 412] on span "Save" at bounding box center [849, 411] width 25 height 13
